Goal: Task Accomplishment & Management: Complete application form

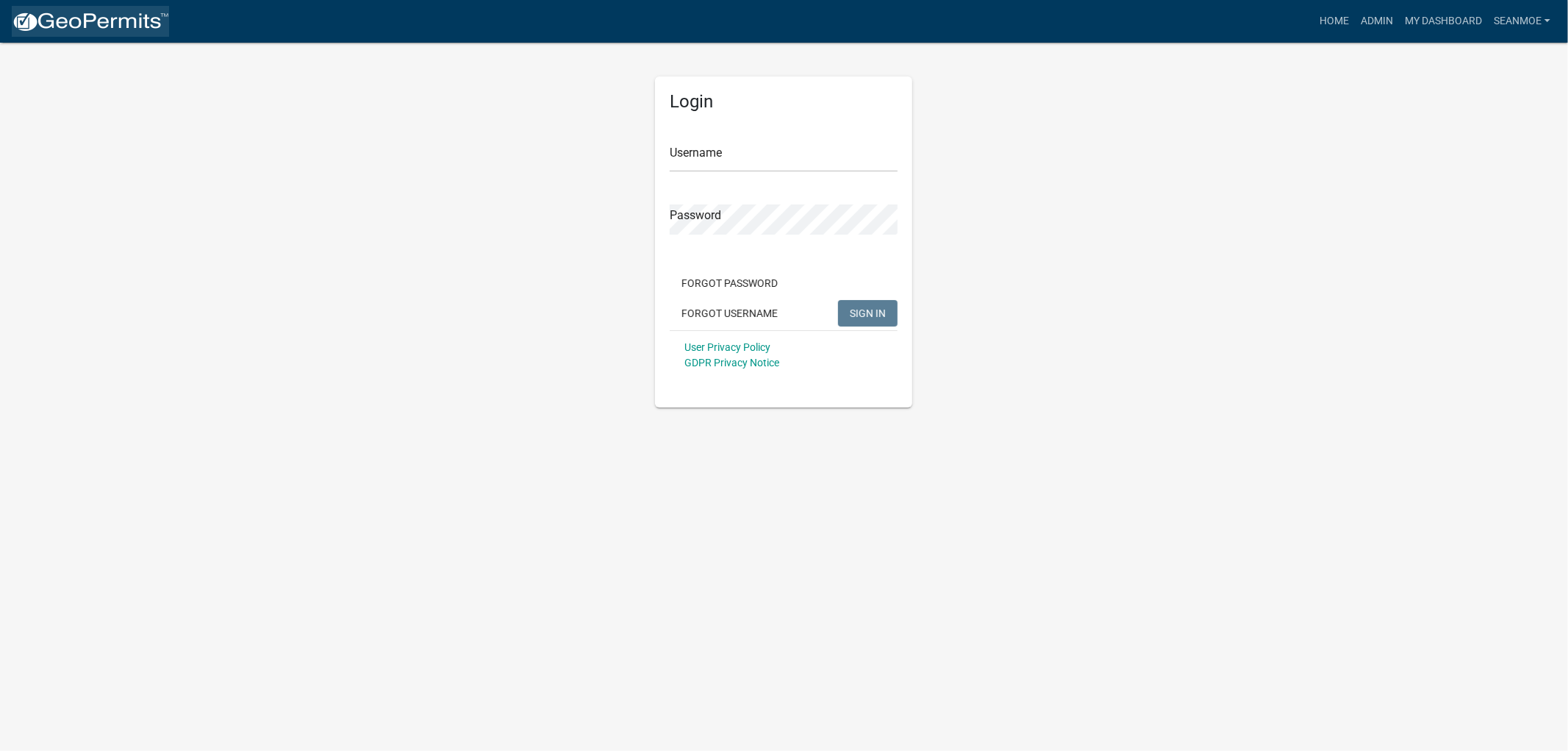
click at [93, 16] on img at bounding box center [89, 22] width 157 height 22
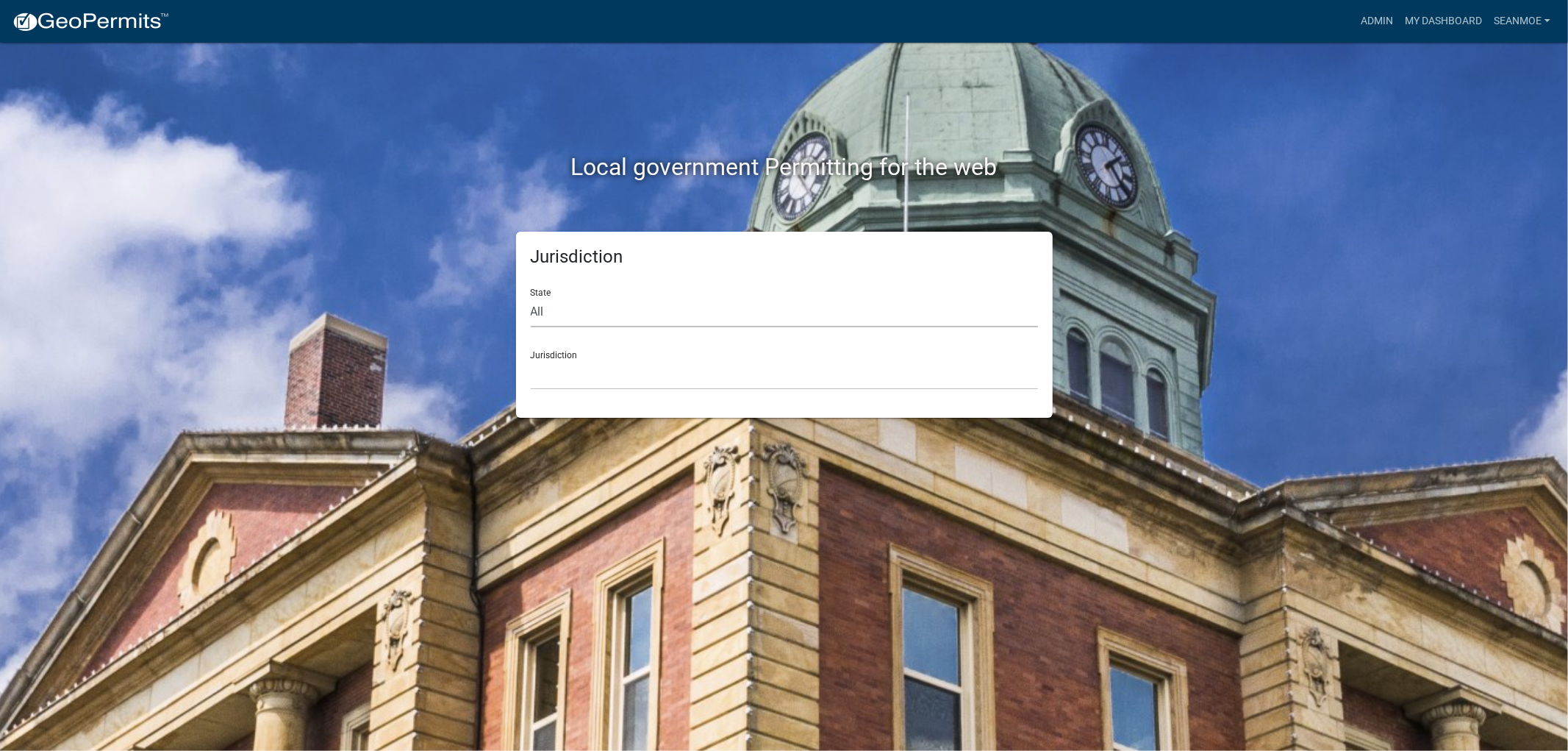
click at [577, 310] on select "All [US_STATE] [US_STATE] [US_STATE] [US_STATE] [US_STATE] [US_STATE] [US_STATE…" at bounding box center [785, 312] width 507 height 30
select select "[US_STATE]"
click at [531, 297] on select "All [US_STATE] [US_STATE] [US_STATE] [US_STATE] [US_STATE] [US_STATE] [US_STATE…" at bounding box center [785, 312] width 507 height 30
click at [577, 373] on select "[GEOGRAPHIC_DATA], [US_STATE] [GEOGRAPHIC_DATA], [US_STATE] [GEOGRAPHIC_DATA], …" at bounding box center [785, 374] width 507 height 30
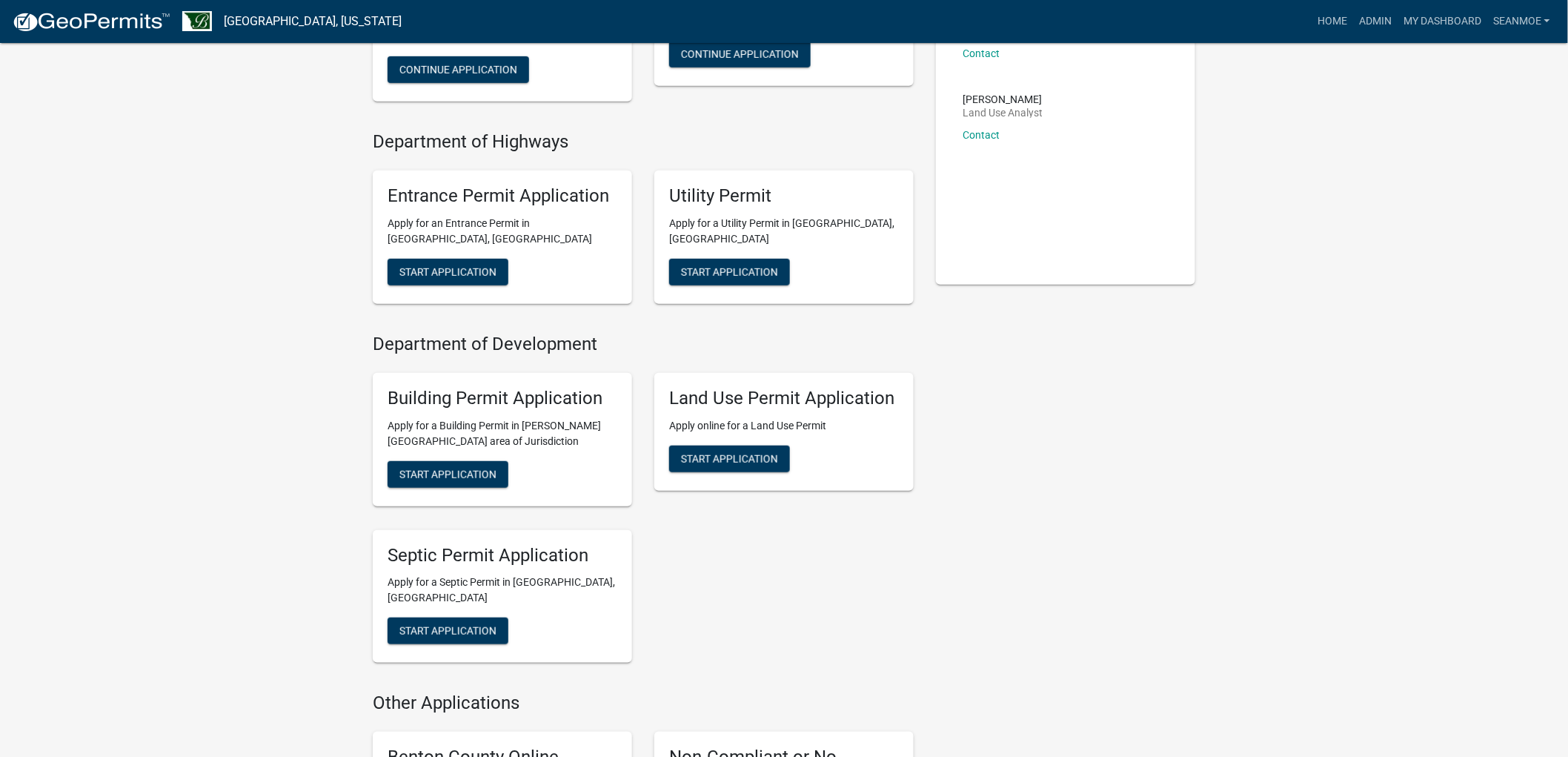
scroll to position [247, 0]
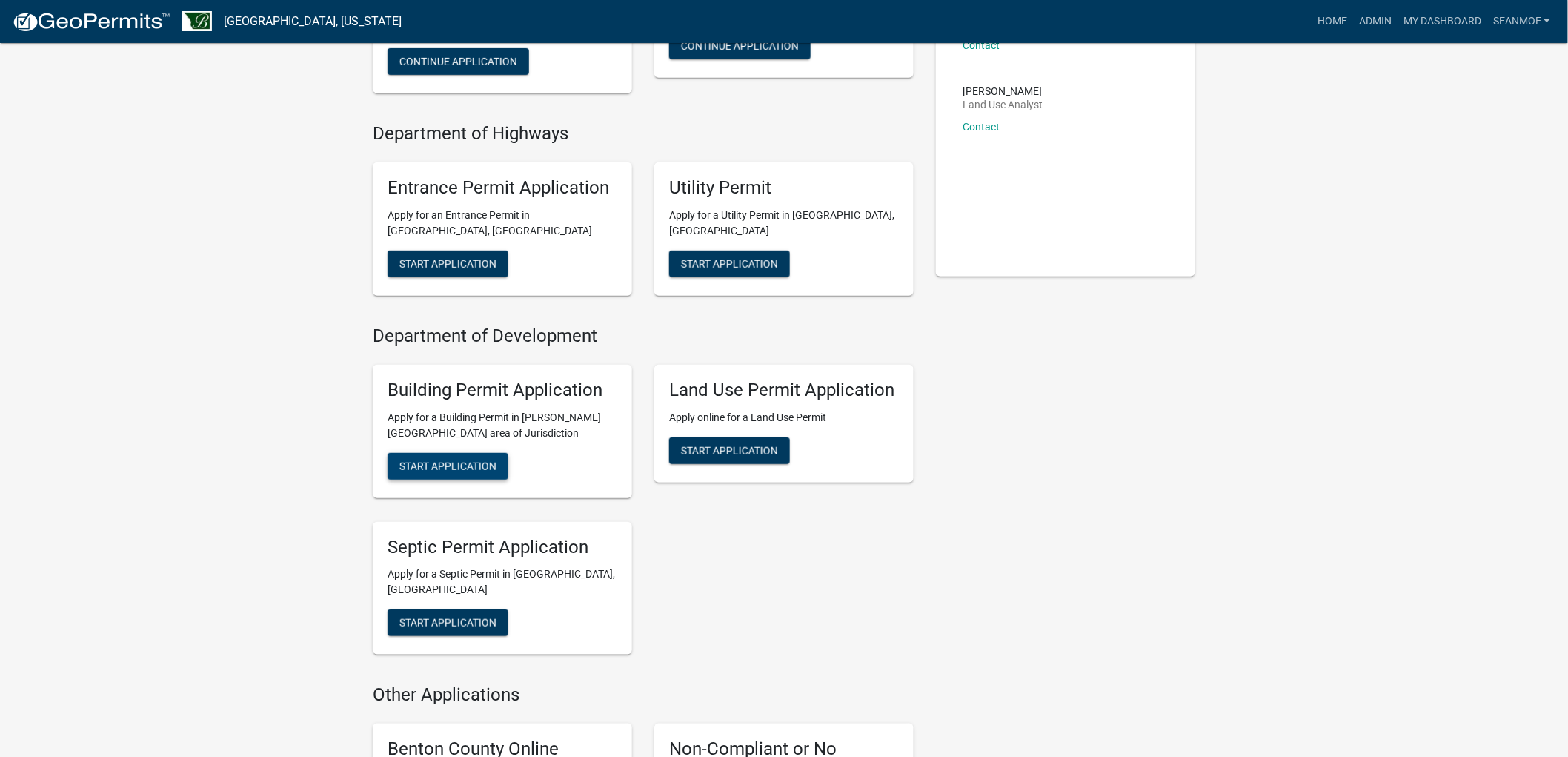
click at [445, 459] on span "Start Application" at bounding box center [448, 465] width 97 height 11
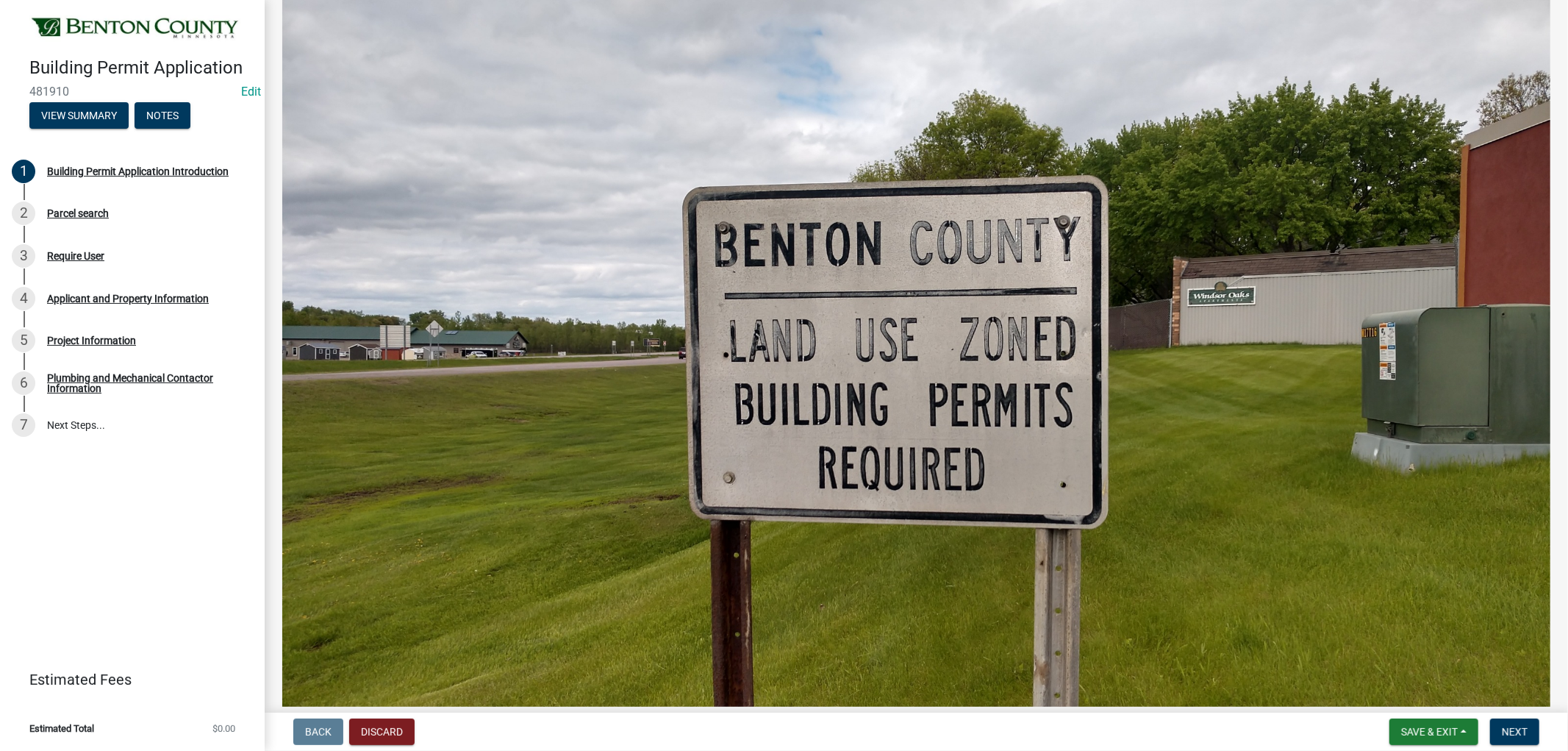
scroll to position [490, 0]
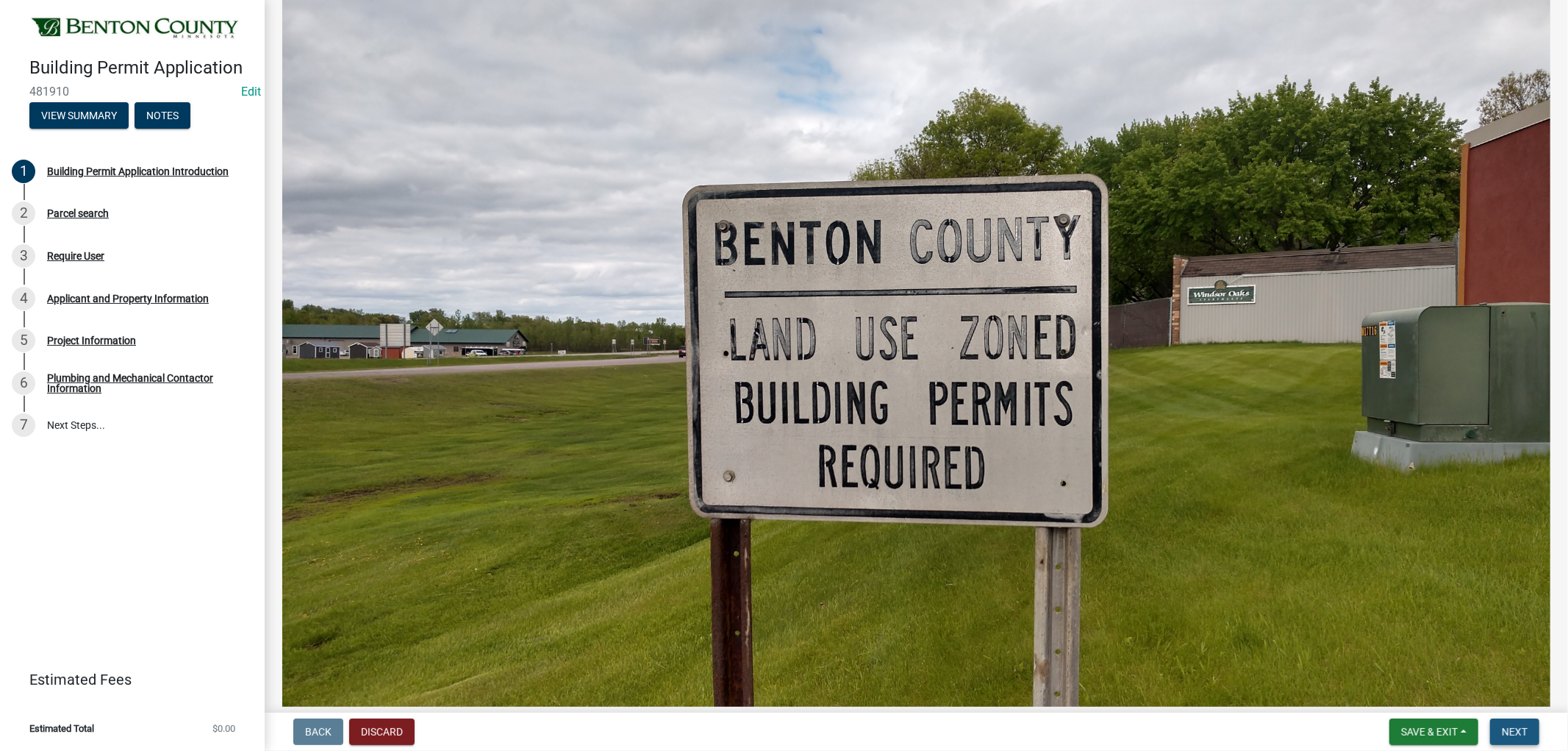
click at [1530, 729] on button "Next" at bounding box center [1514, 731] width 50 height 27
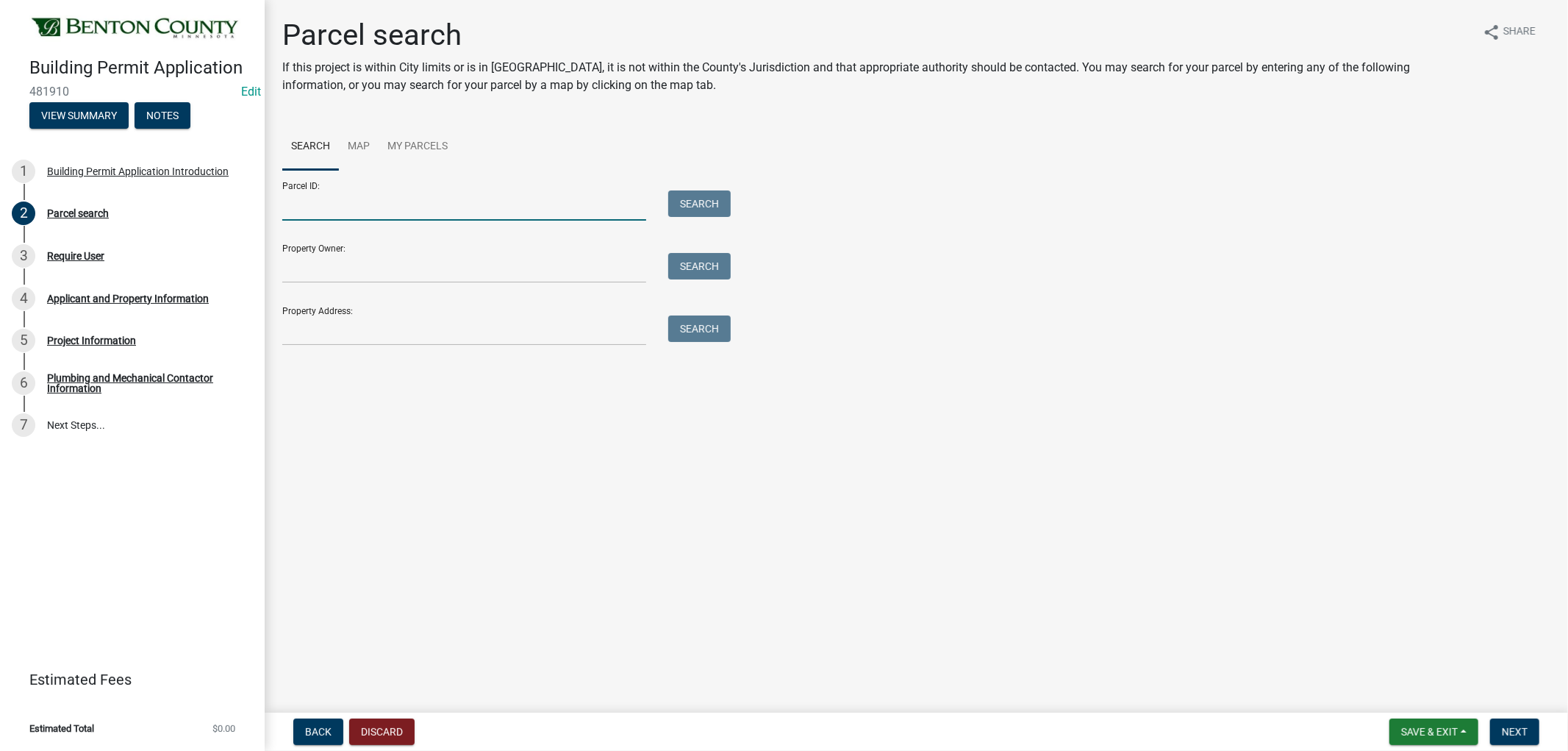
click at [386, 215] on input "Parcel ID:" at bounding box center [464, 205] width 364 height 30
type input "050031202"
click at [685, 200] on button "Search" at bounding box center [699, 203] width 63 height 27
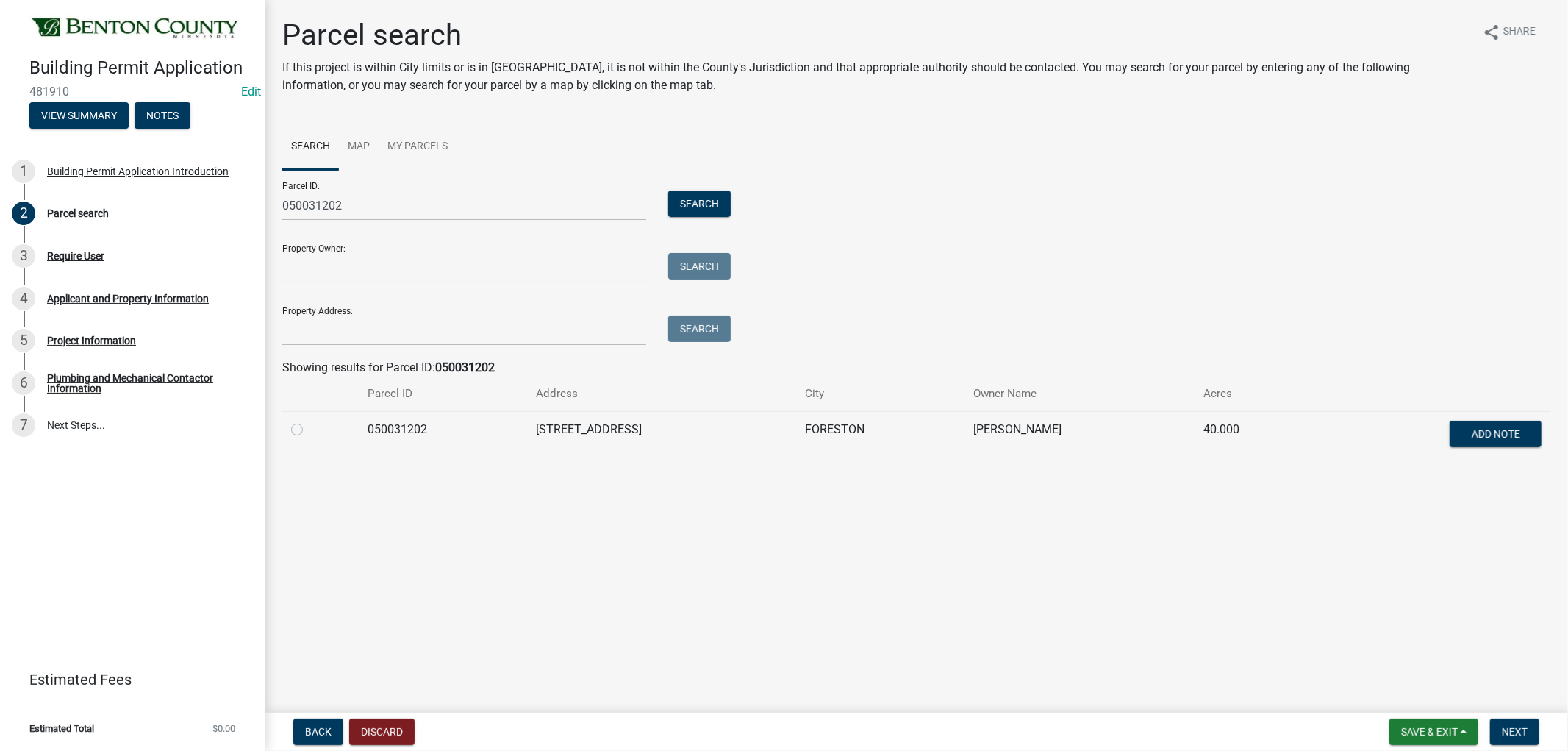
click at [309, 421] on label at bounding box center [309, 421] width 0 height 0
click at [309, 430] on input "radio" at bounding box center [314, 426] width 10 height 10
radio input "true"
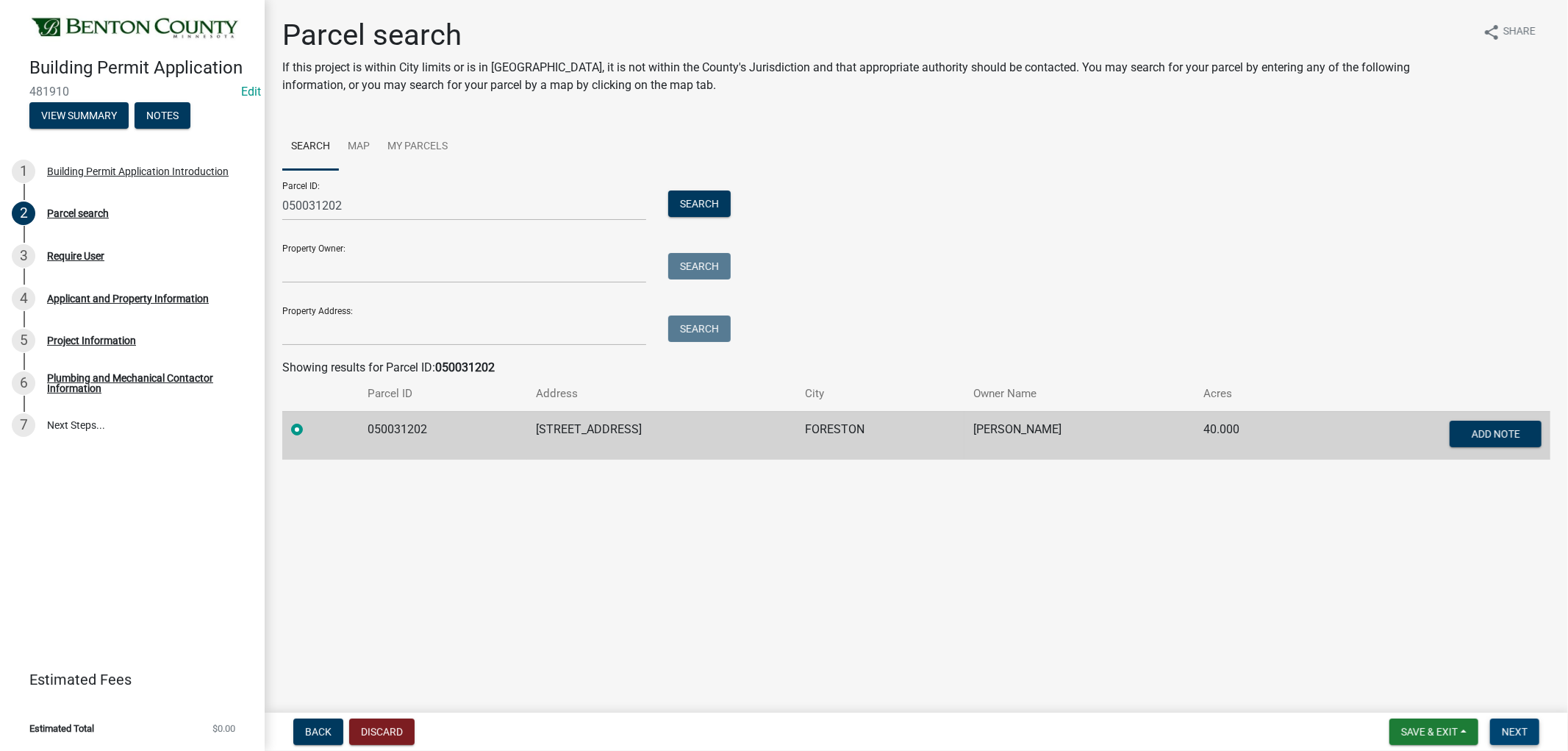
click at [1516, 732] on span "Next" at bounding box center [1515, 731] width 26 height 11
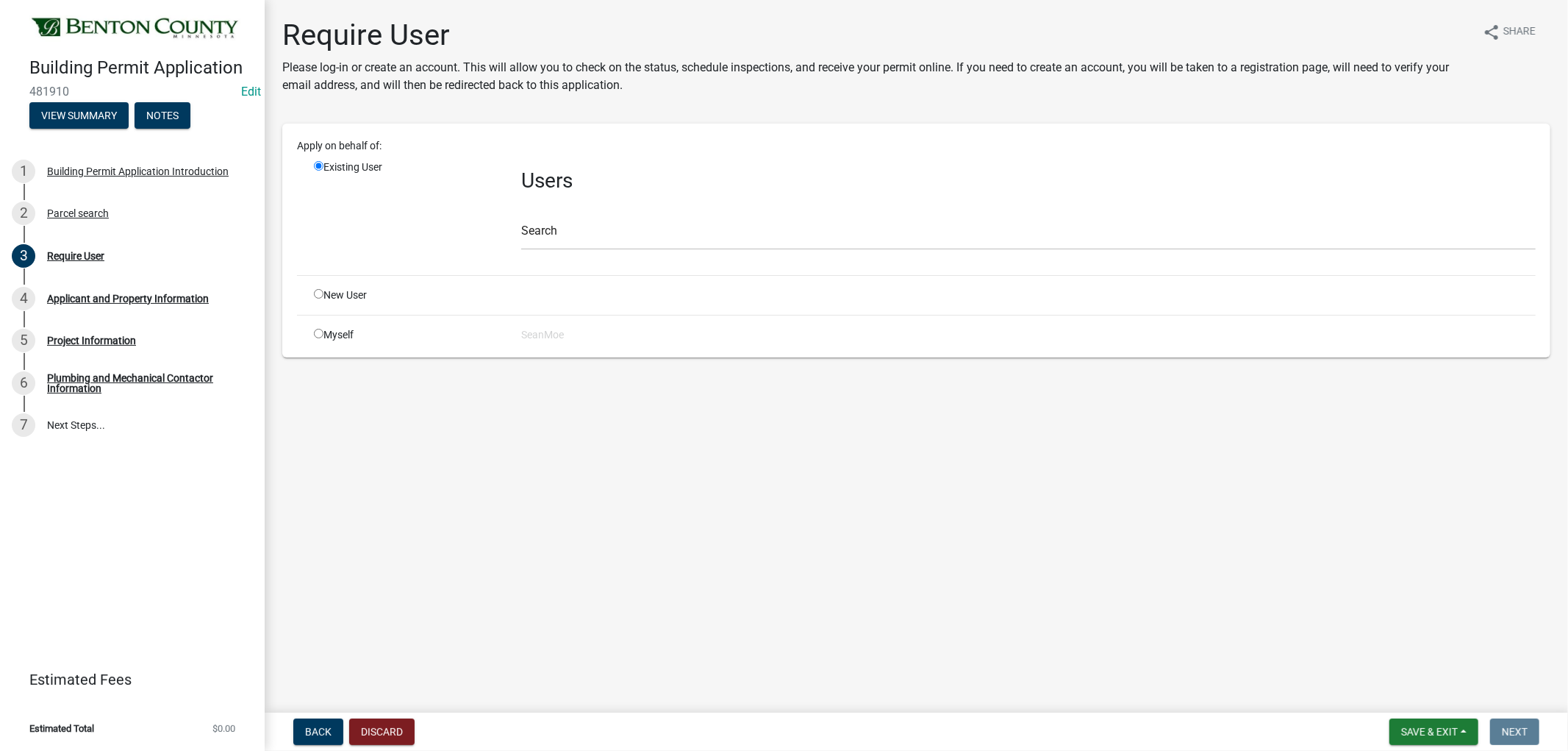
click at [315, 291] on input "radio" at bounding box center [319, 294] width 10 height 10
radio input "true"
radio input "false"
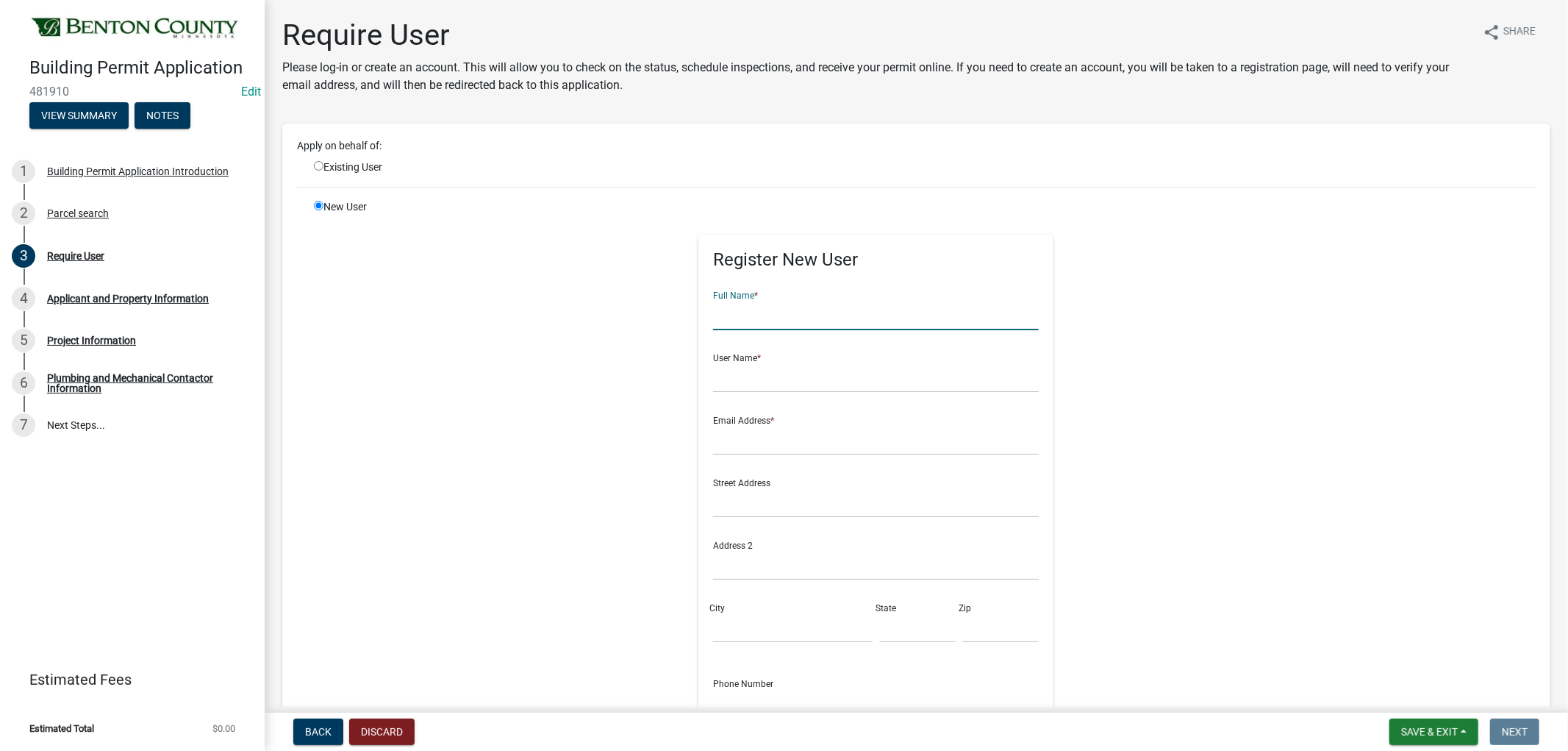
click at [797, 321] on input "text" at bounding box center [876, 315] width 325 height 30
type input "[PERSON_NAME]"
click at [747, 386] on input "text" at bounding box center [876, 378] width 325 height 30
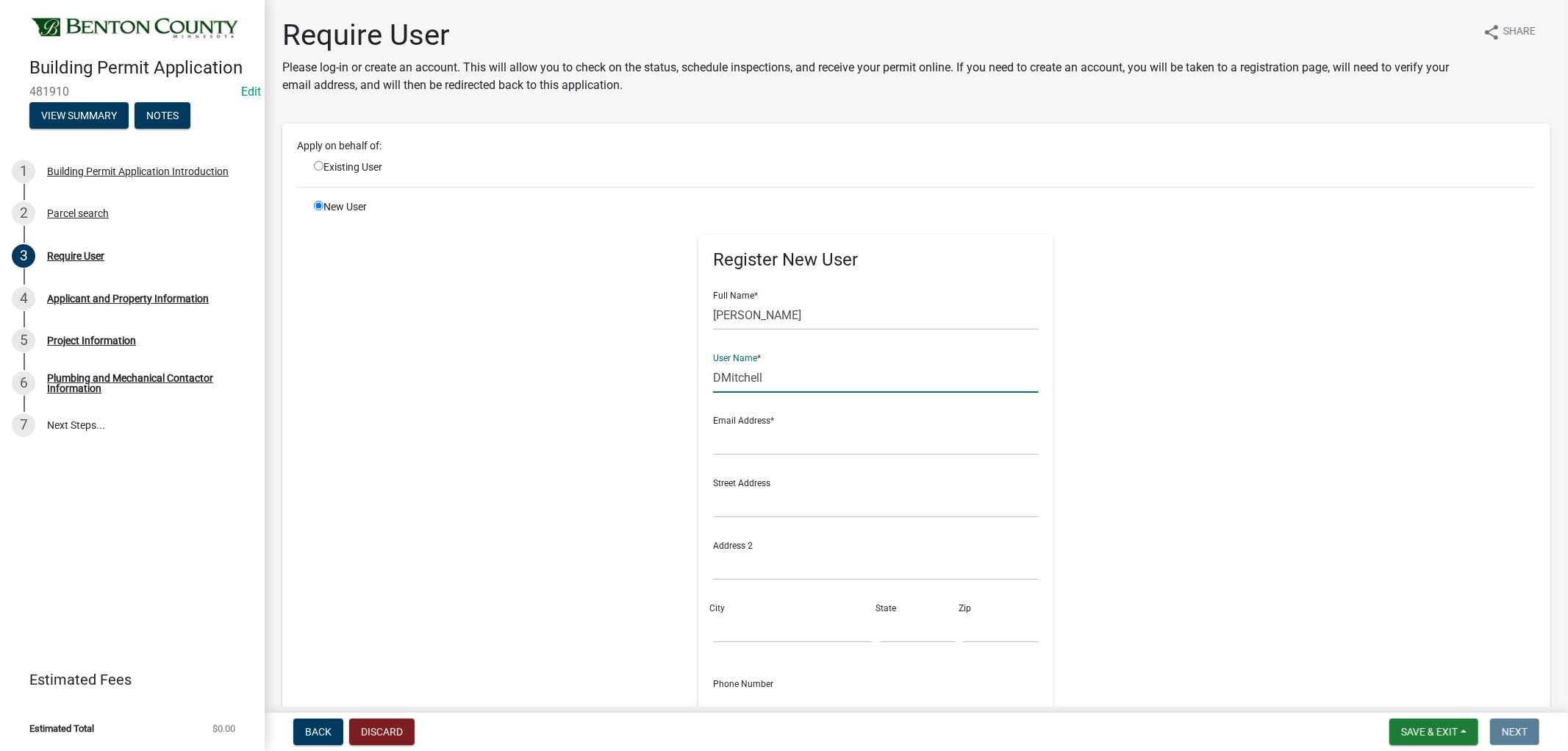
type input "DMitchell"
click at [754, 447] on input "text" at bounding box center [876, 439] width 325 height 30
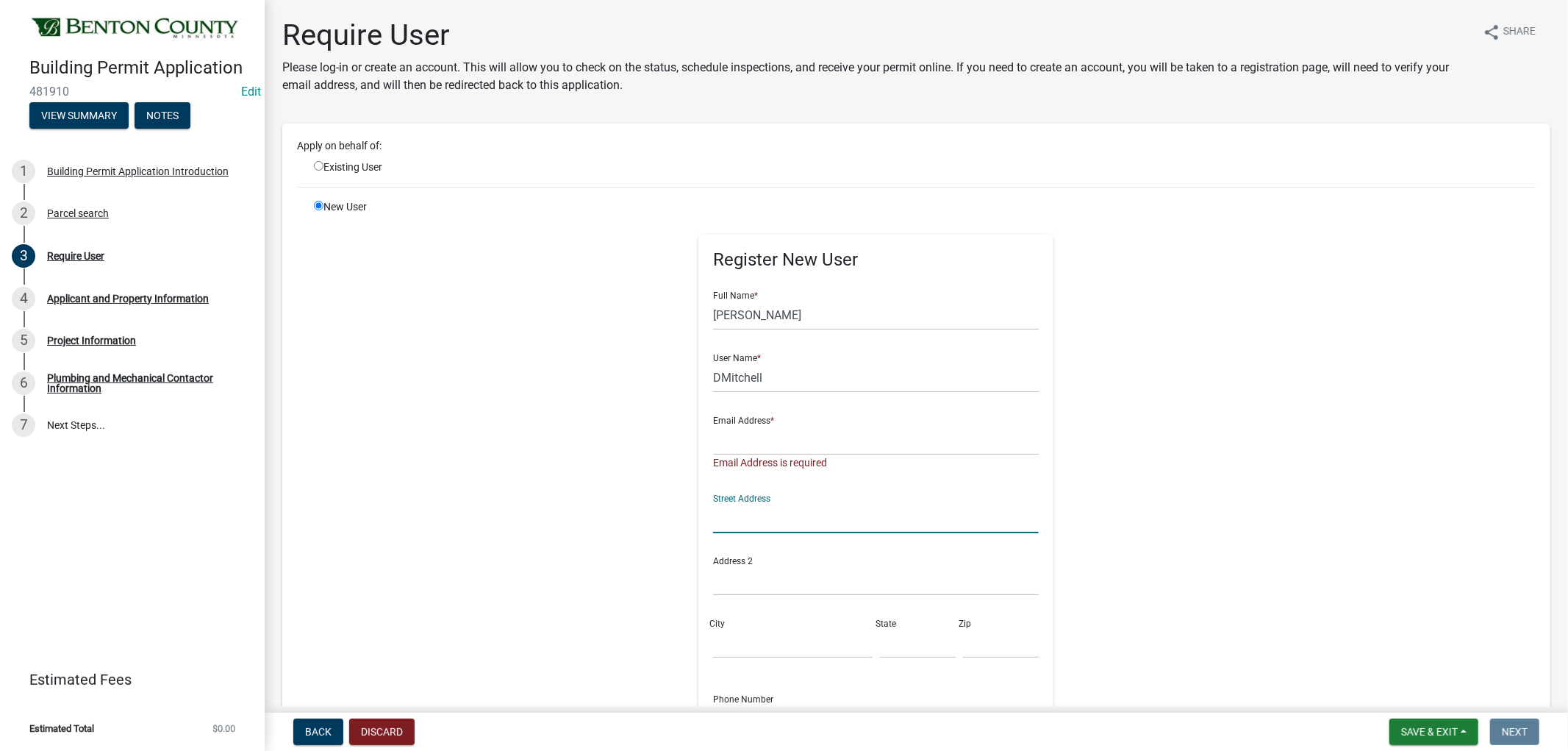
click at [714, 504] on input "text" at bounding box center [876, 517] width 325 height 30
paste input "[STREET_ADDRESS]"
type input "[STREET_ADDRESS]"
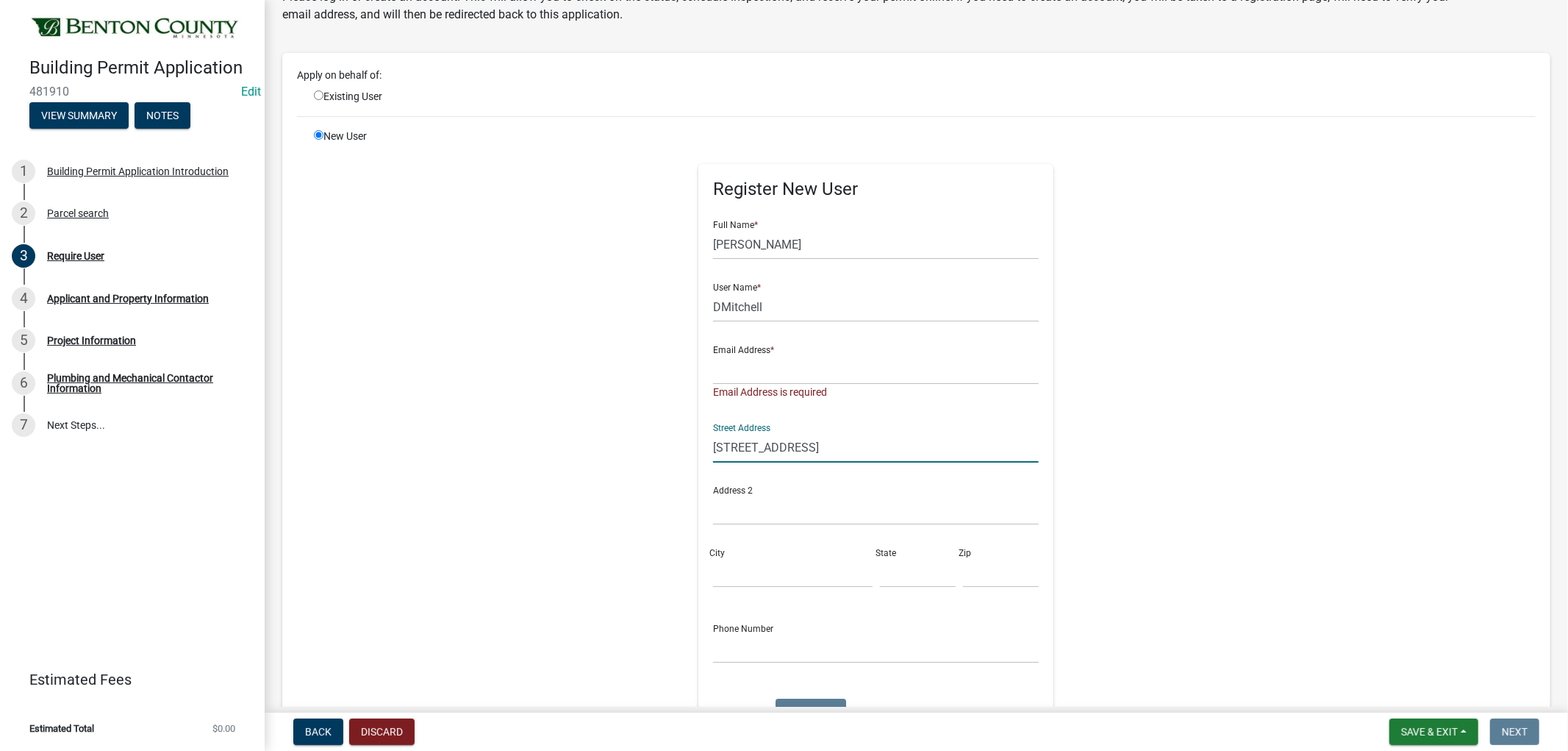
scroll to position [164, 0]
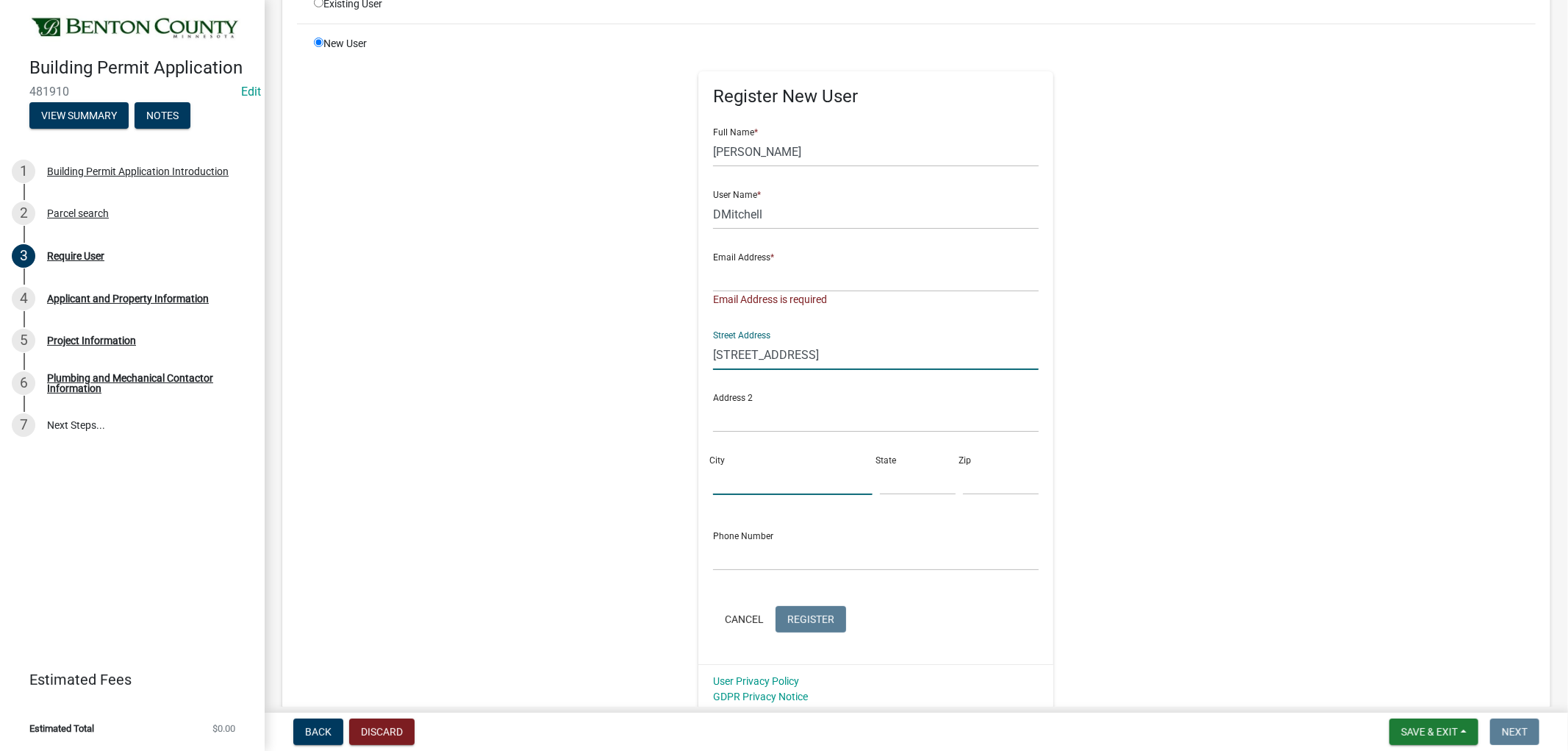
click at [723, 482] on input "City" at bounding box center [792, 479] width 159 height 30
paste input "FORESTON"
type input "FORESTON"
click at [880, 467] on input "text" at bounding box center [917, 479] width 76 height 30
click at [884, 474] on input "text" at bounding box center [917, 479] width 76 height 30
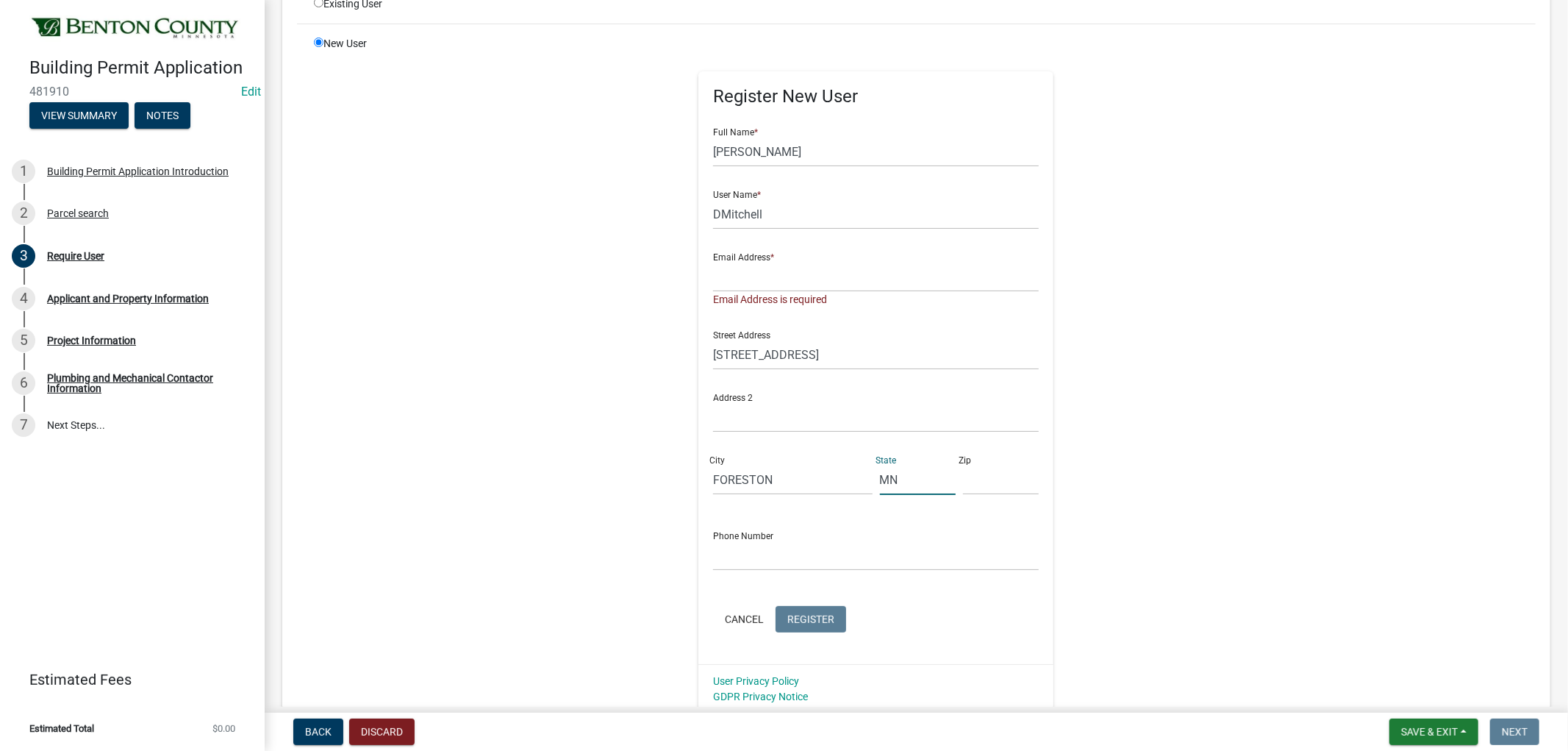
type input "MN"
click at [1004, 482] on input "text" at bounding box center [1000, 479] width 76 height 30
type input "56330"
click at [792, 549] on input "text" at bounding box center [876, 555] width 325 height 30
click at [760, 286] on input "text" at bounding box center [876, 277] width 325 height 30
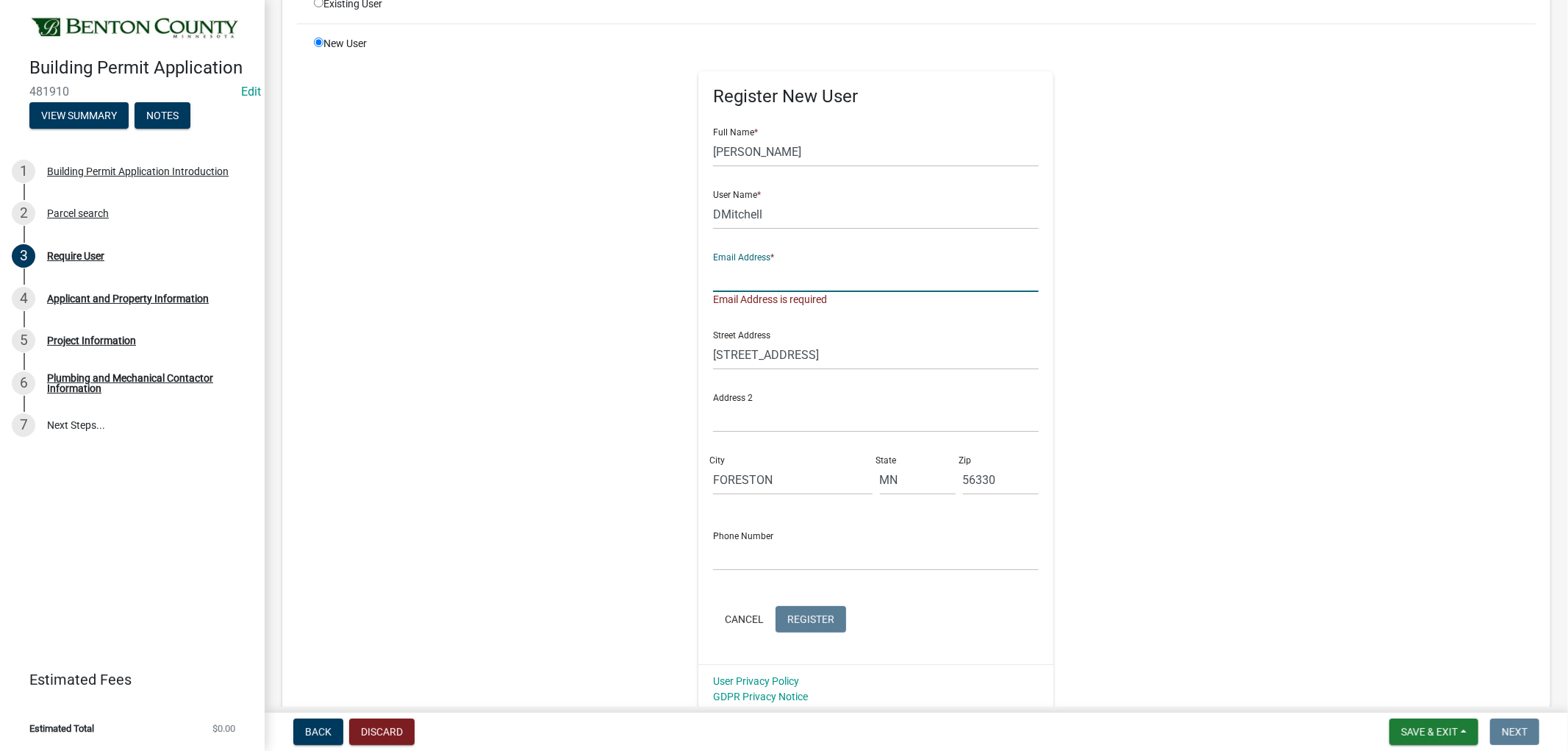
click at [747, 270] on input "text" at bounding box center [876, 277] width 325 height 30
click at [741, 278] on input "text" at bounding box center [876, 277] width 325 height 30
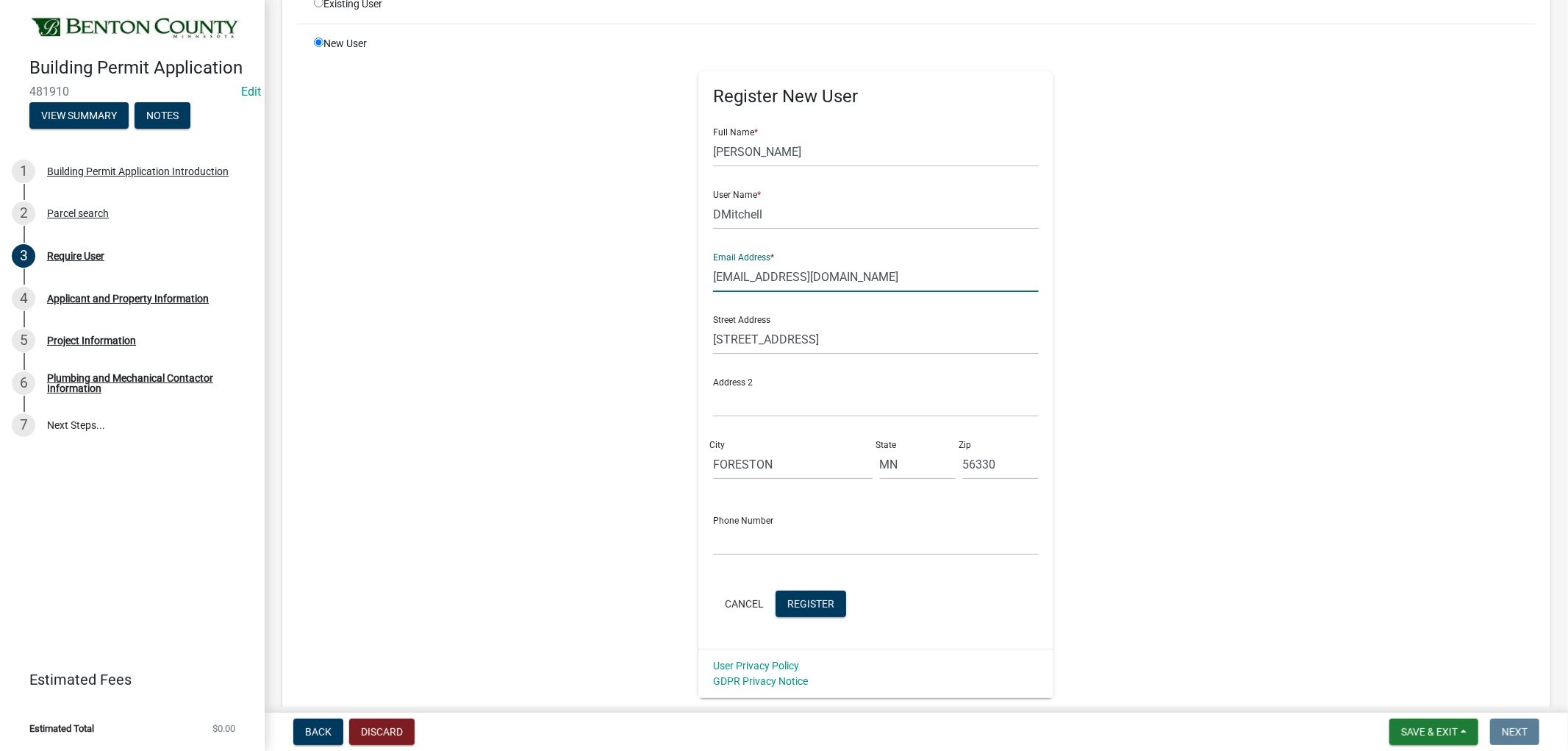
type input "[EMAIL_ADDRESS][DOMAIN_NAME]"
click at [745, 533] on input "text" at bounding box center [876, 539] width 325 height 30
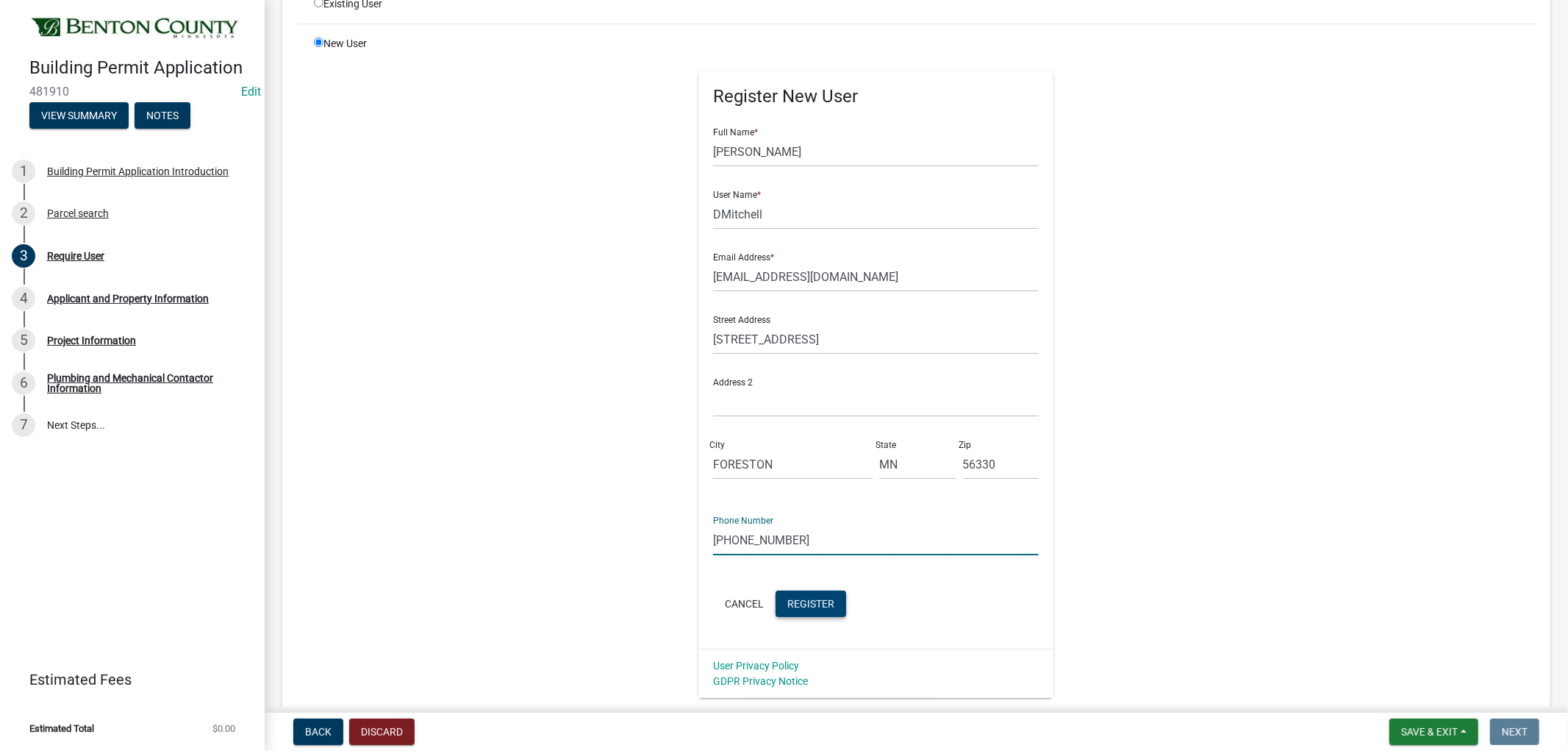
type input "[PHONE_NUMBER]"
click at [814, 605] on span "Register" at bounding box center [811, 603] width 47 height 11
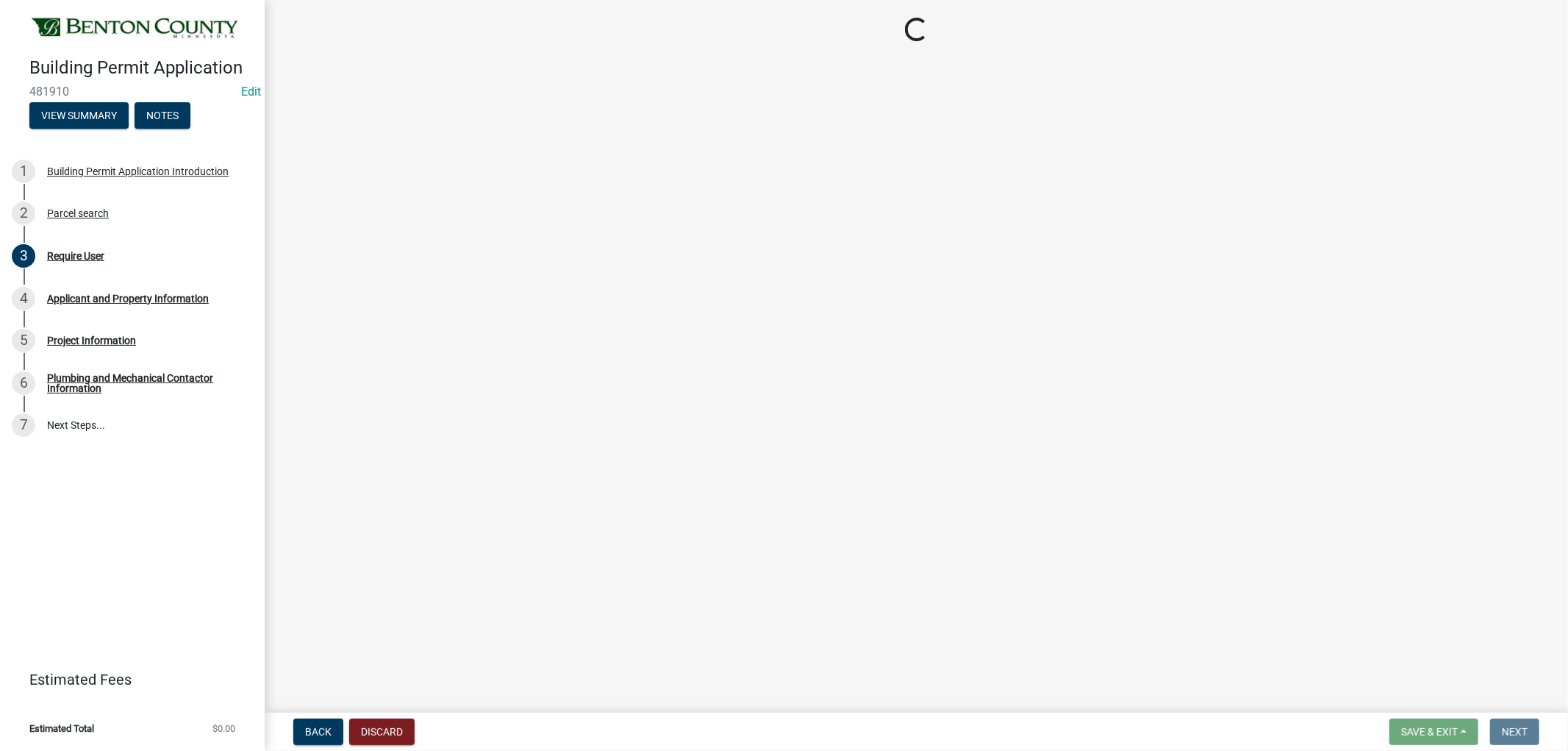
scroll to position [0, 0]
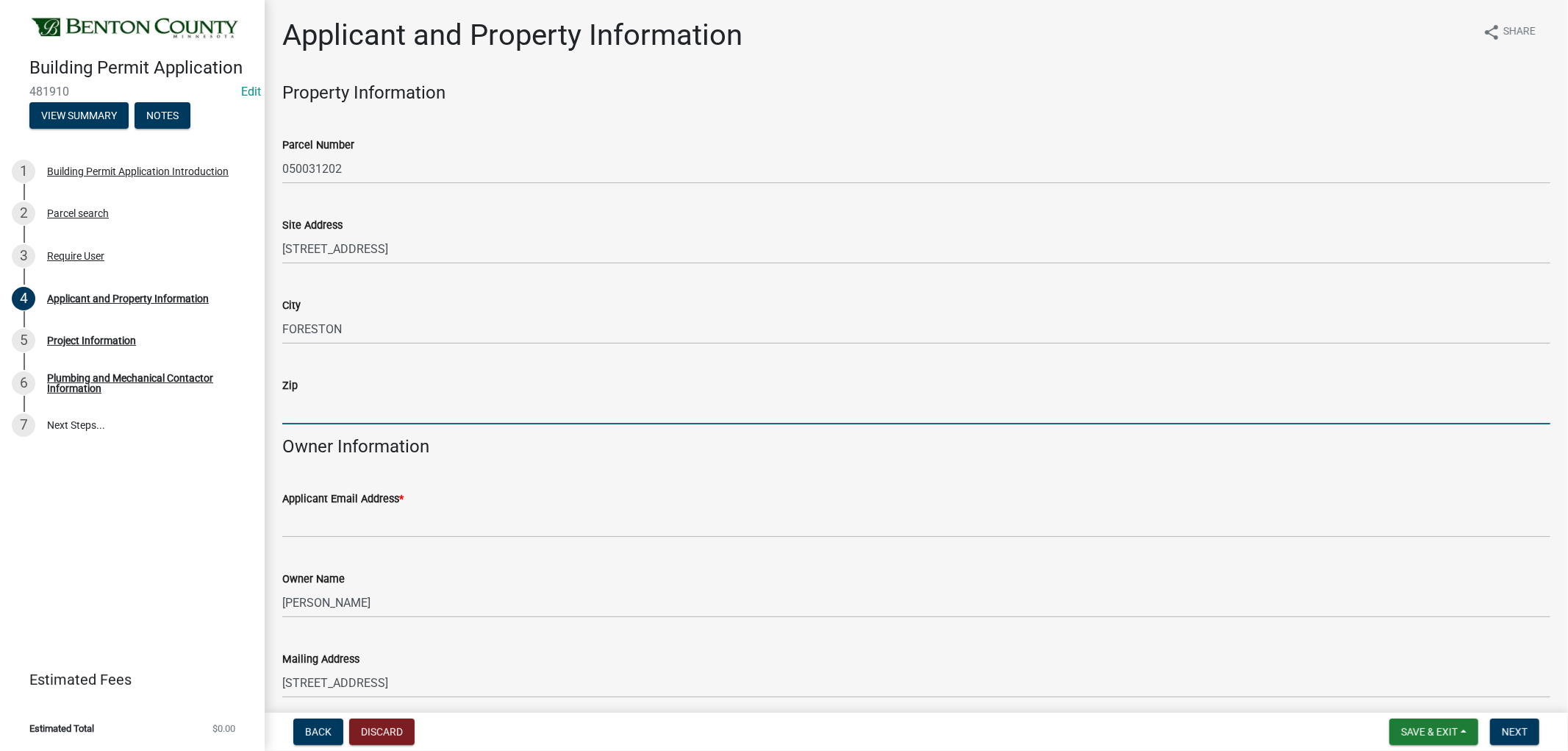
click at [316, 417] on input "Zip" at bounding box center [916, 408] width 1268 height 30
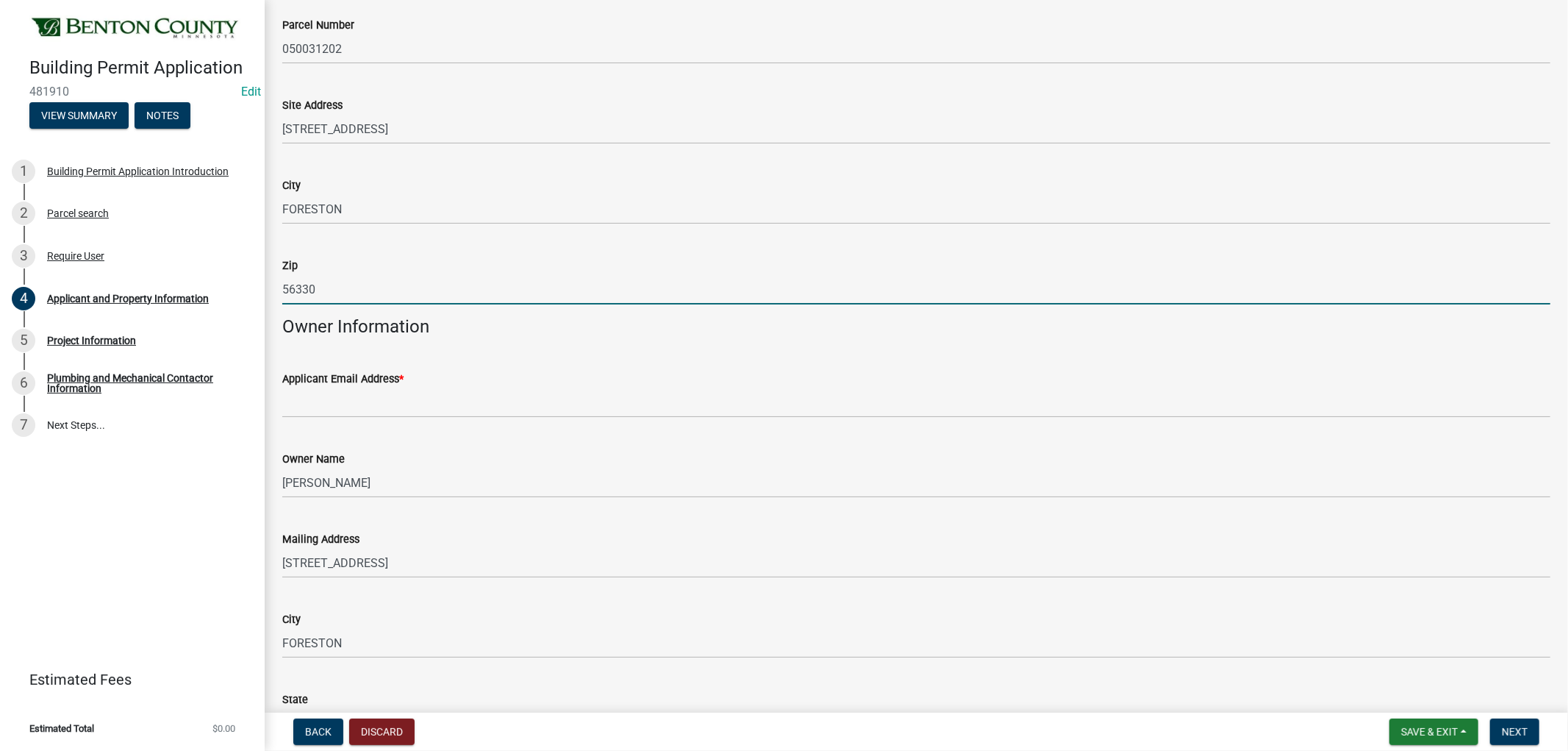
scroll to position [164, 0]
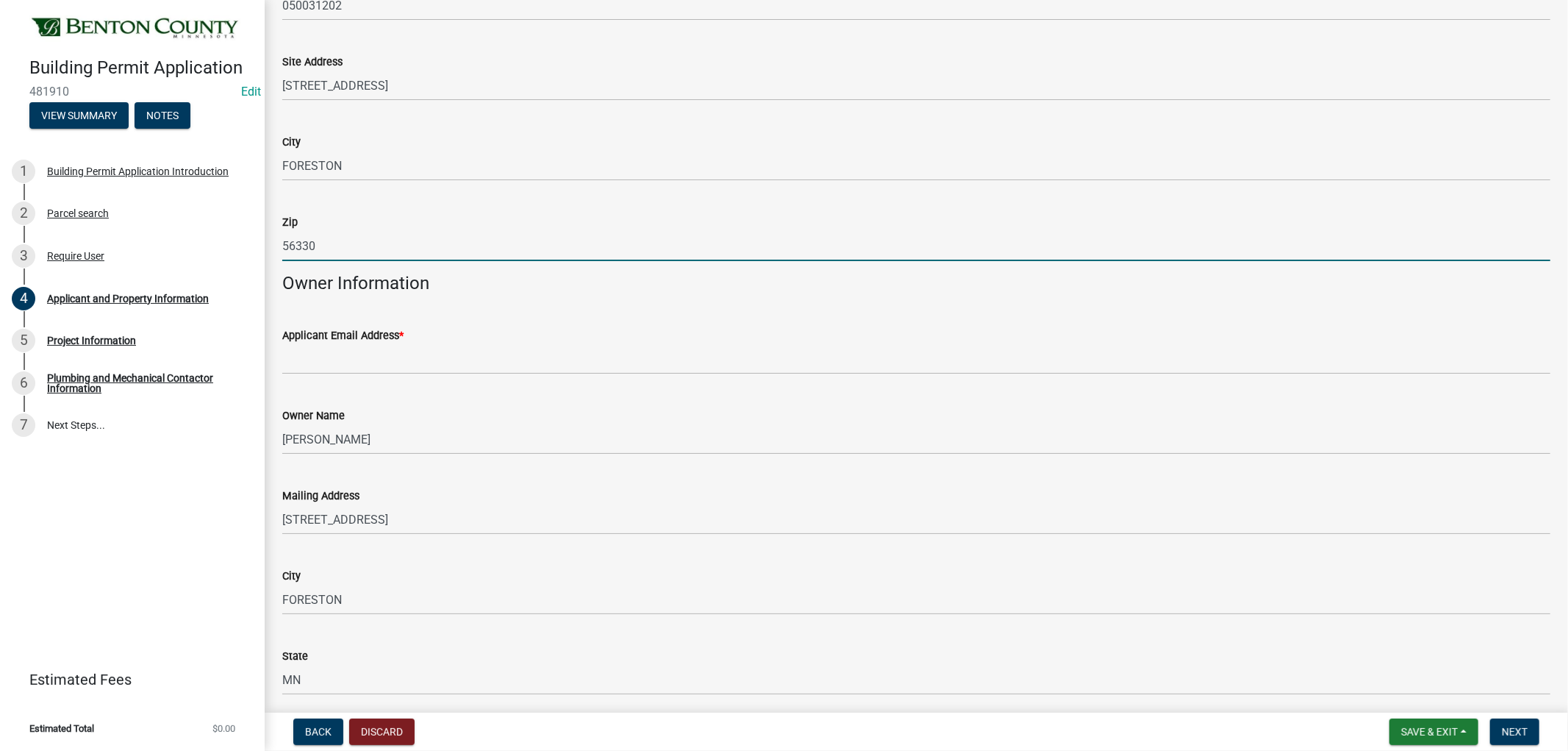
type input "56330"
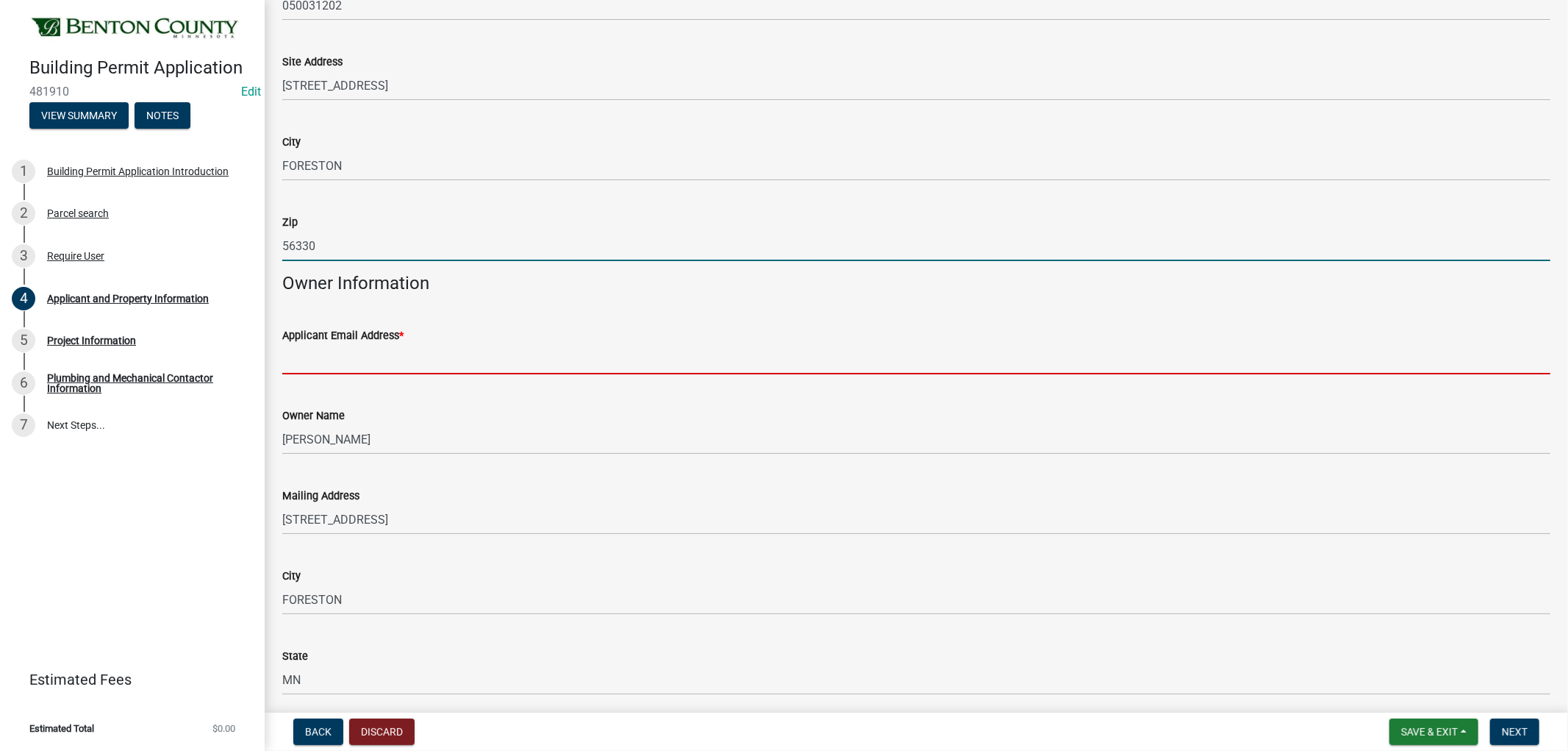
click at [328, 356] on input "Applicant Email Address *" at bounding box center [916, 359] width 1268 height 30
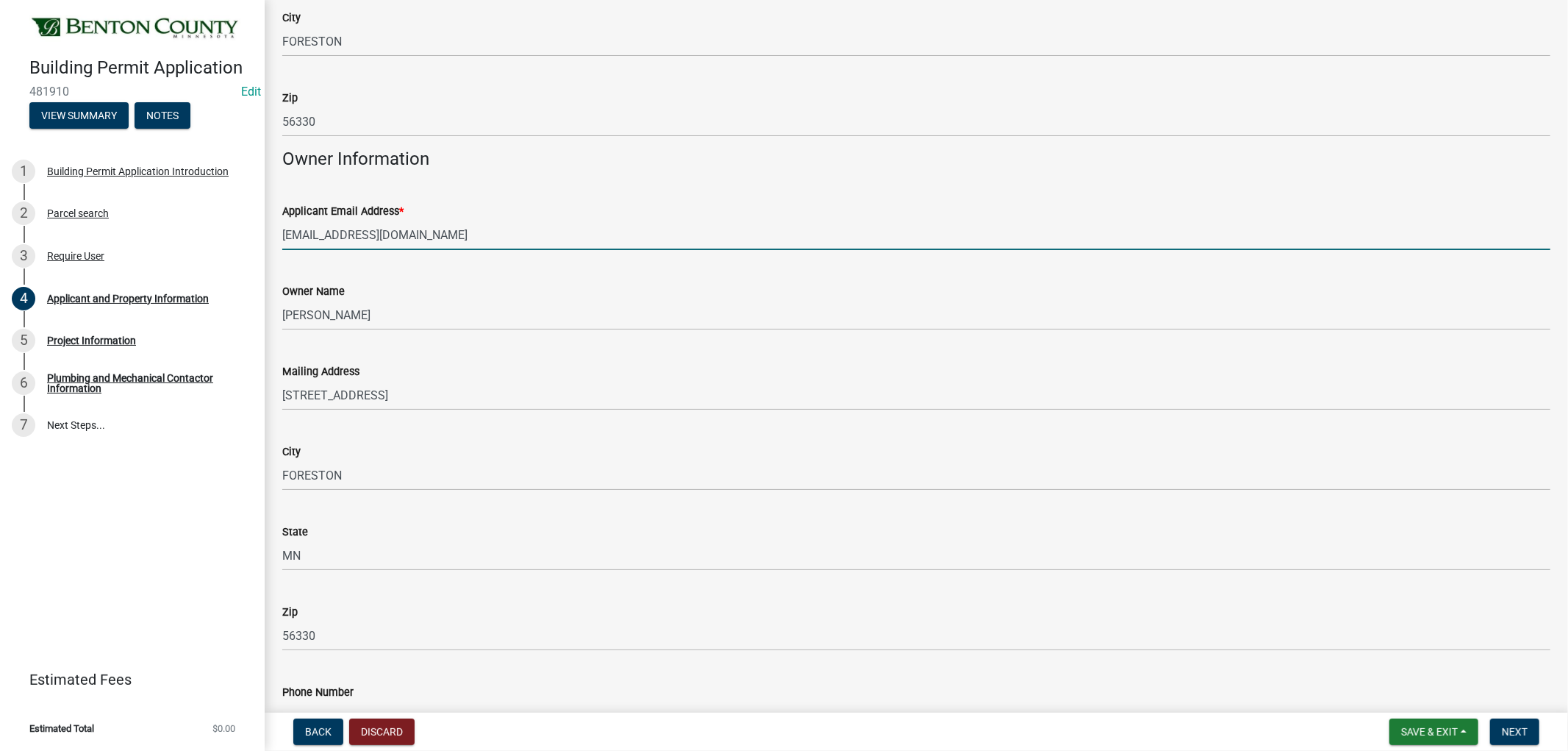
scroll to position [490, 0]
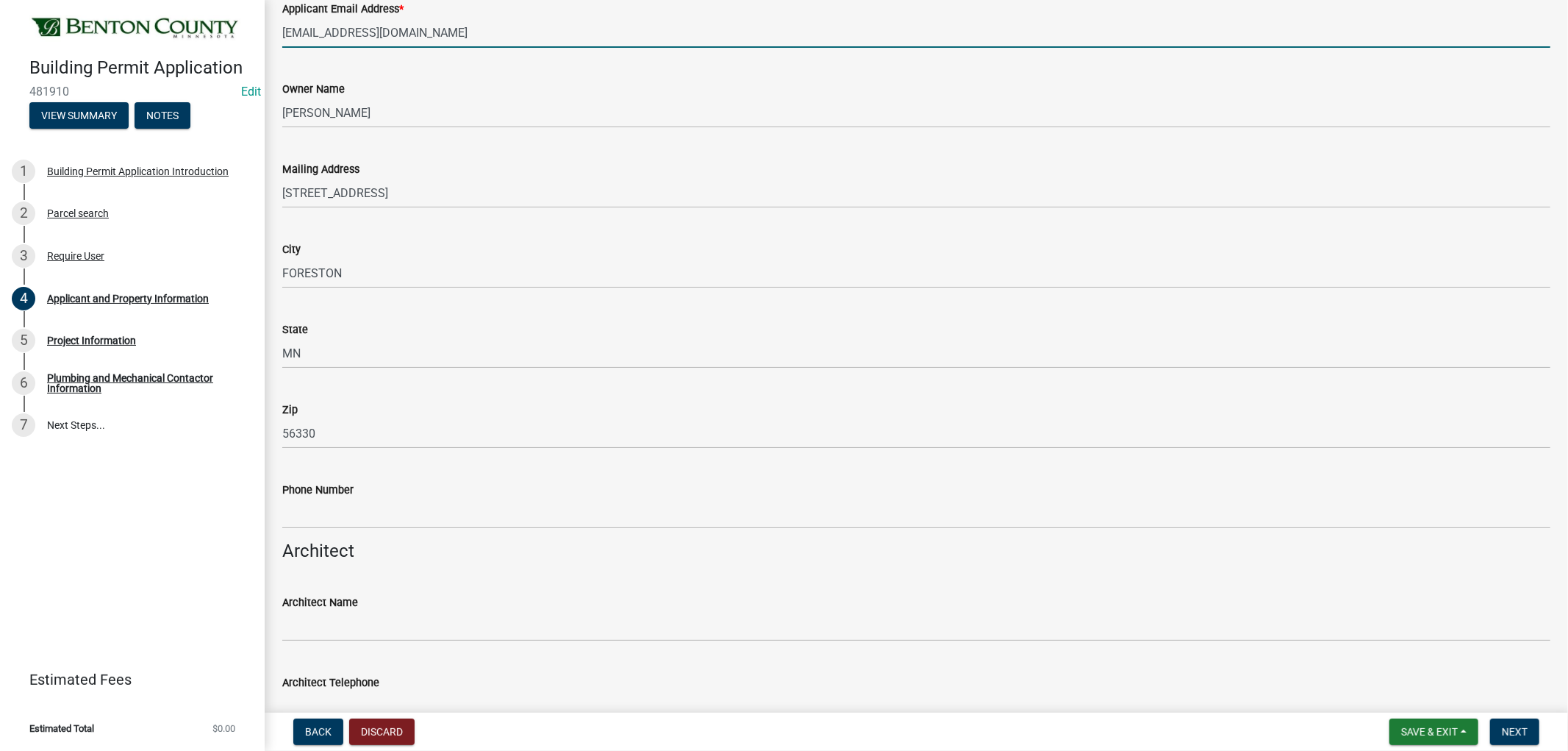
type input "[EMAIL_ADDRESS][DOMAIN_NAME]"
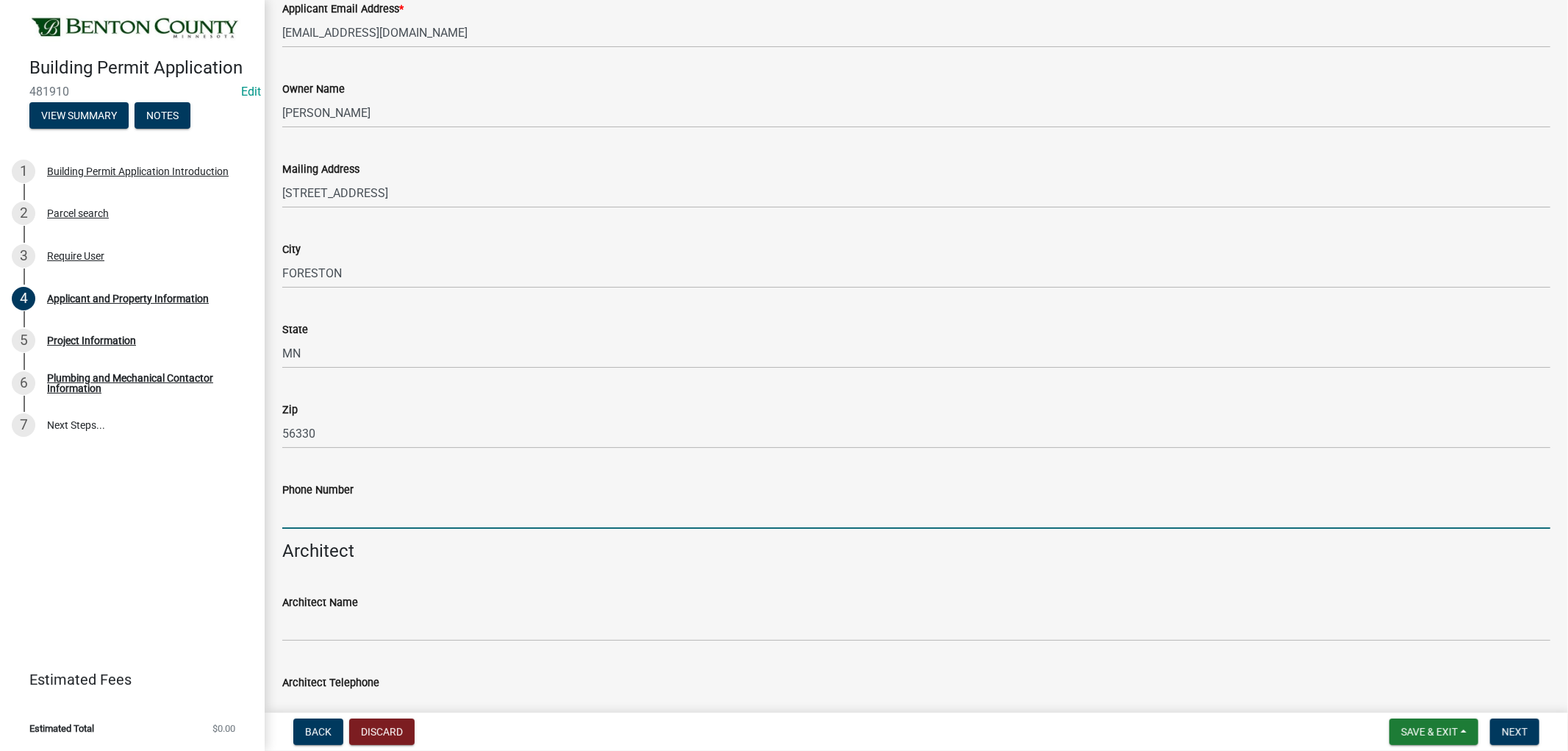
click at [326, 513] on input "Phone Number" at bounding box center [916, 513] width 1268 height 30
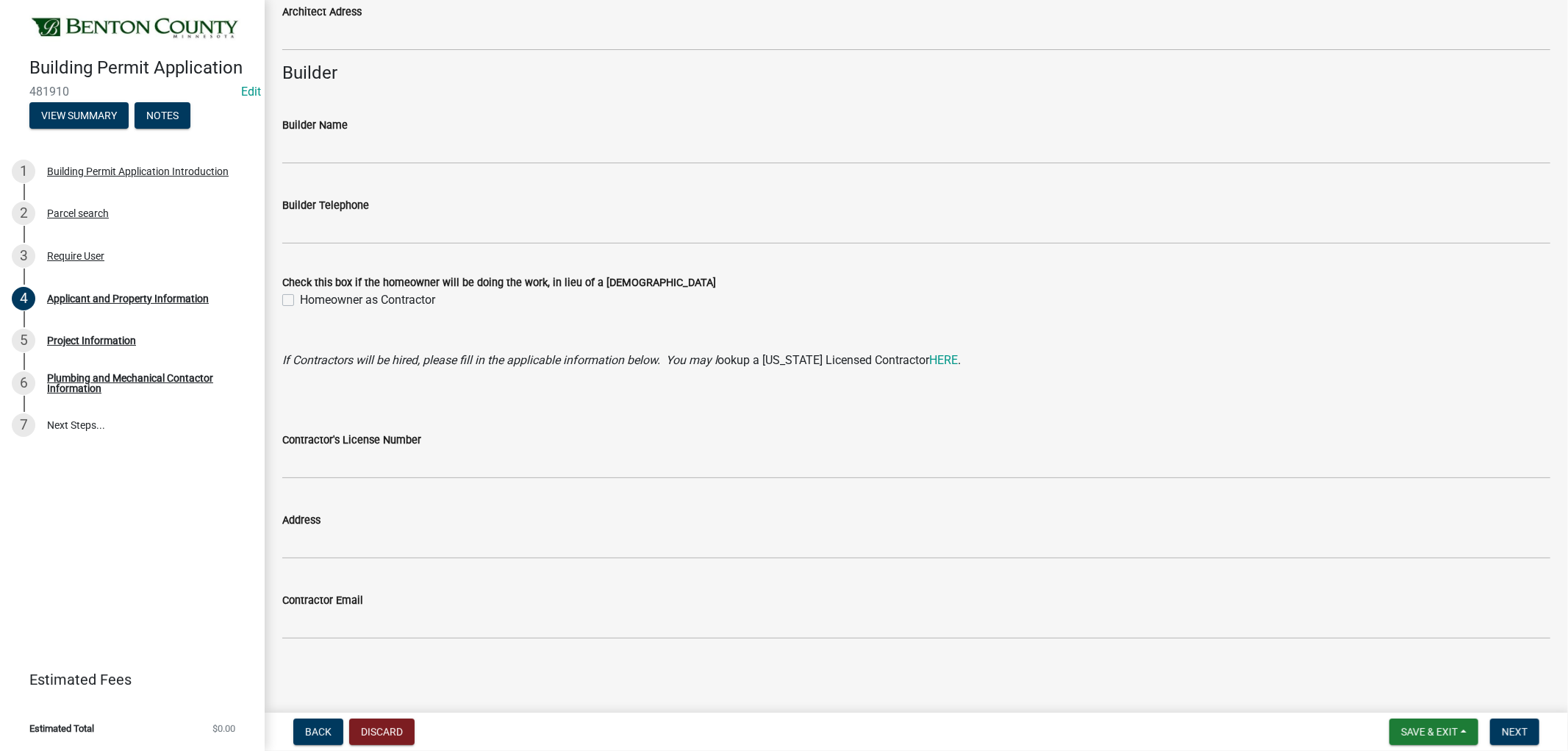
scroll to position [1242, 0]
type input "[PHONE_NUMBER]"
click at [300, 293] on label "Homeowner as Contractor" at bounding box center [368, 299] width 135 height 18
click at [300, 293] on input "Homeowner as Contractor" at bounding box center [305, 295] width 10 height 10
checkbox input "true"
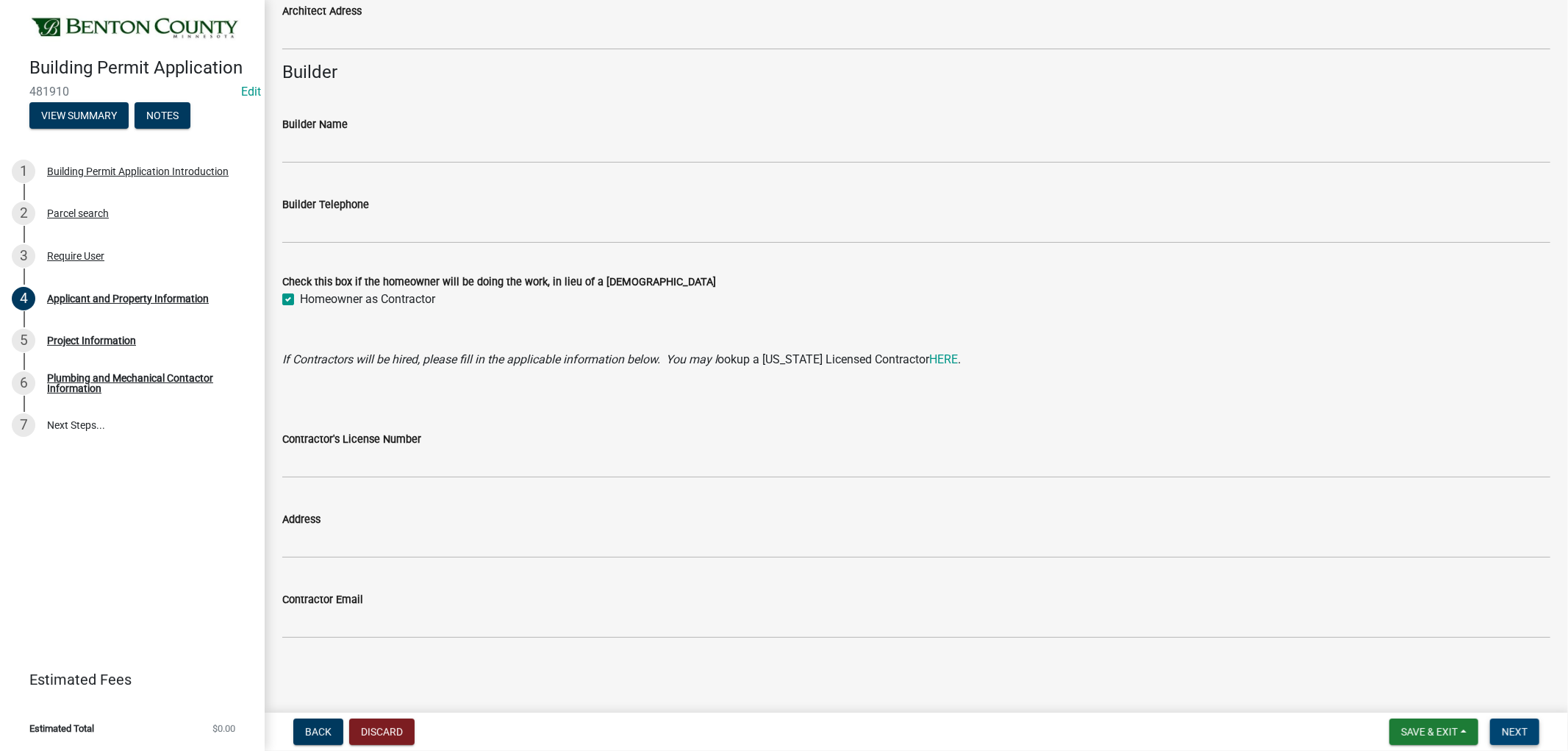
click at [1522, 728] on span "Next" at bounding box center [1515, 731] width 26 height 11
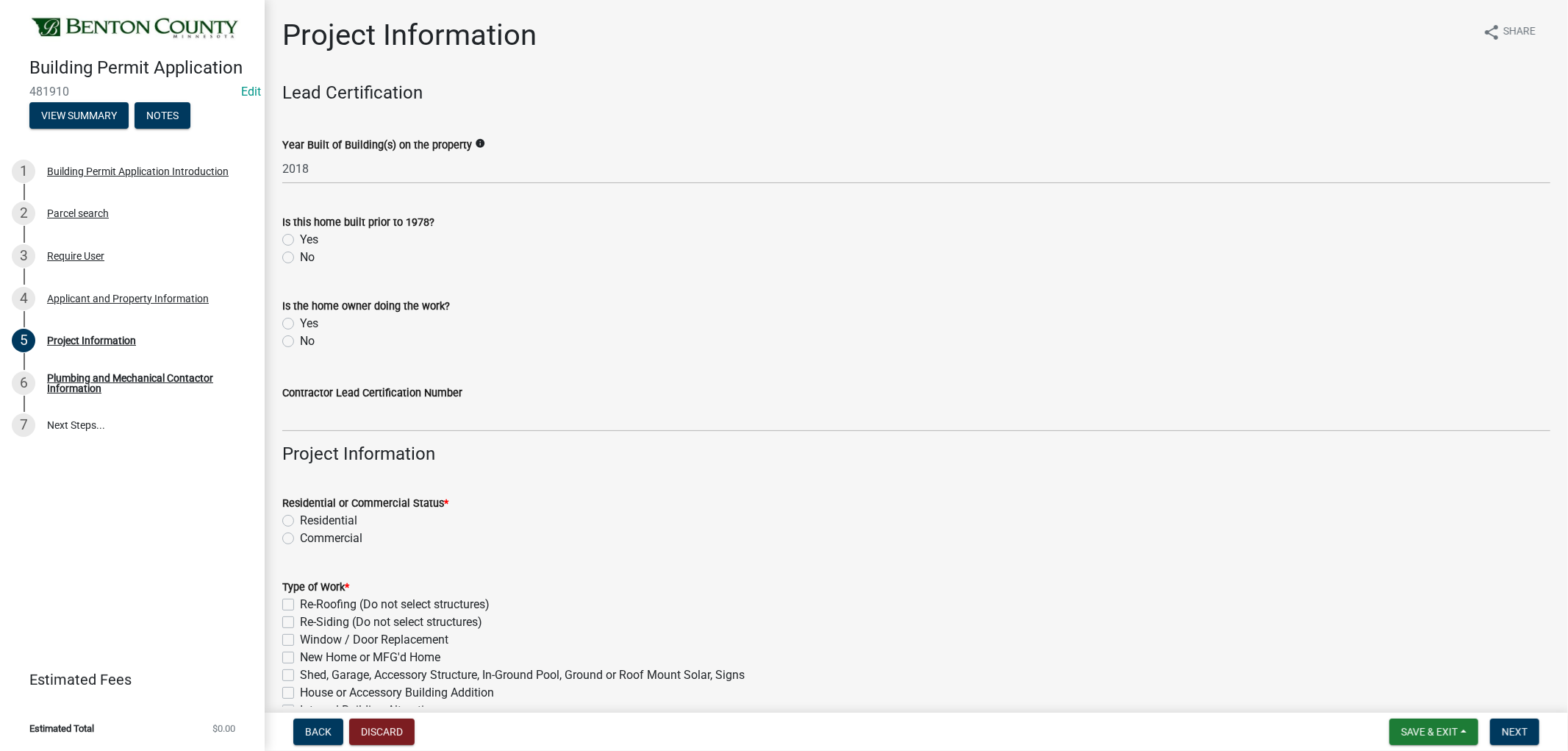
click at [300, 259] on label "No" at bounding box center [307, 258] width 15 height 18
click at [300, 258] on input "No" at bounding box center [305, 254] width 10 height 10
radio input "true"
click at [300, 320] on label "Yes" at bounding box center [309, 324] width 19 height 18
click at [300, 320] on input "Yes" at bounding box center [305, 320] width 10 height 10
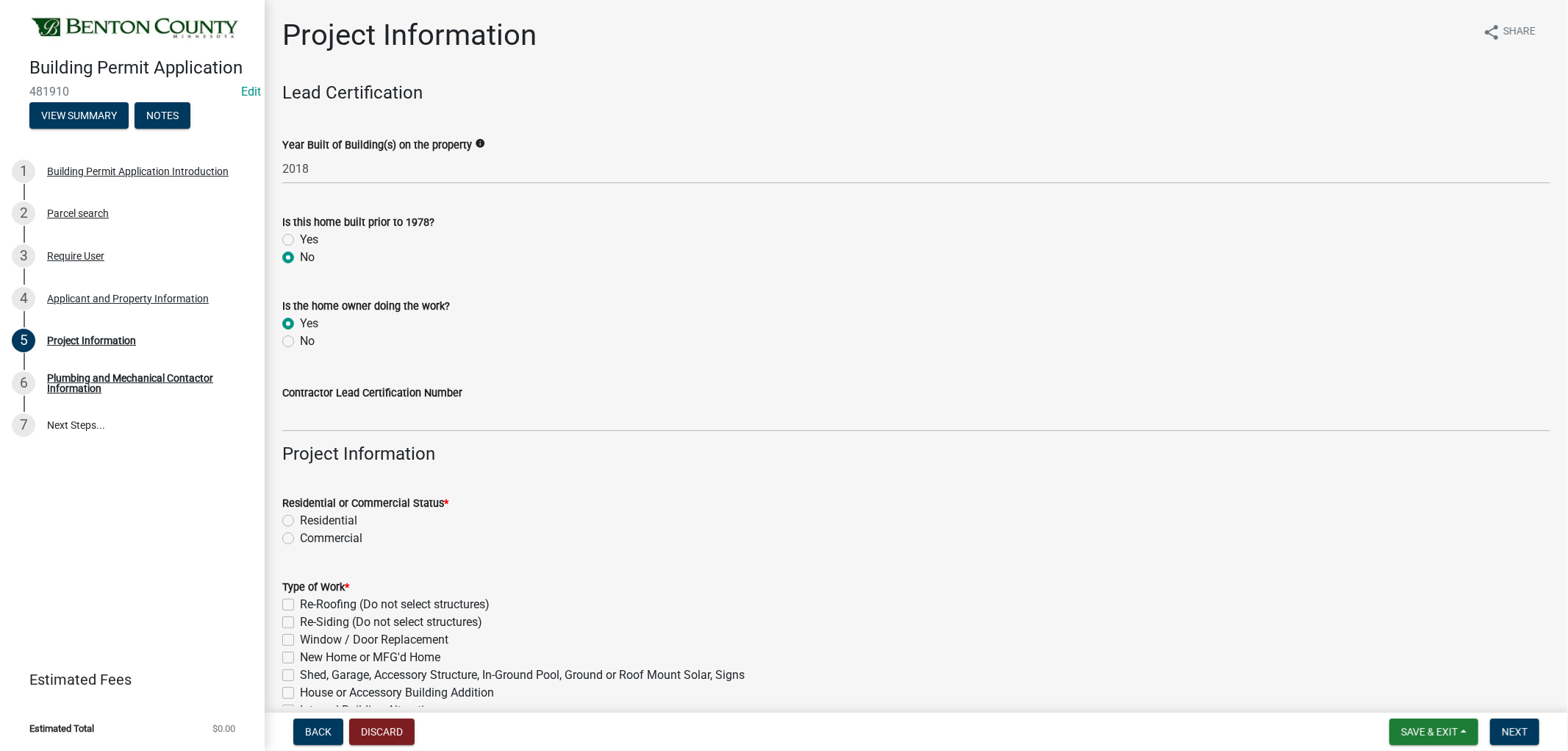
radio input "true"
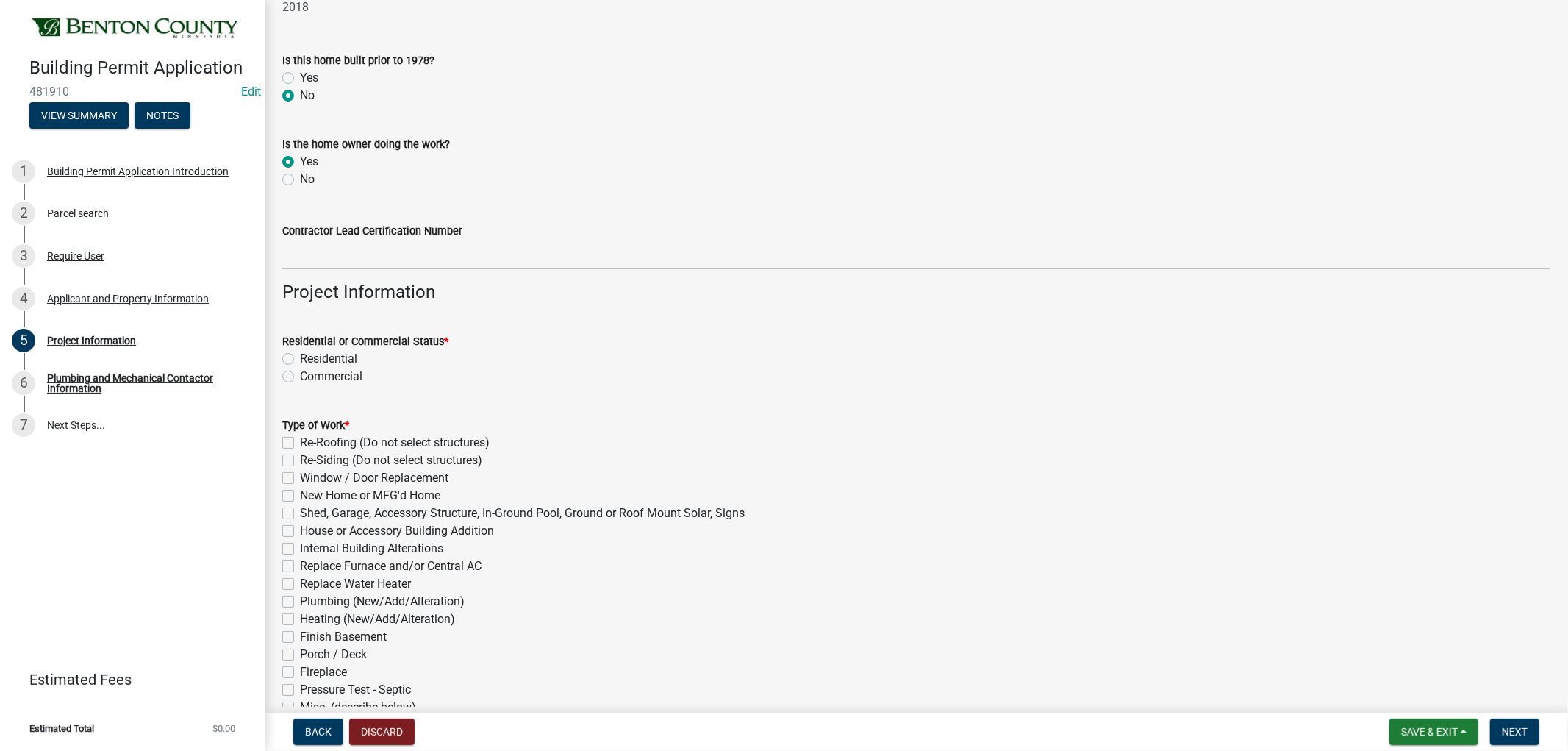
scroll to position [164, 0]
click at [300, 356] on label "Residential" at bounding box center [329, 357] width 58 height 18
click at [300, 356] on input "Residential" at bounding box center [305, 353] width 10 height 10
radio input "true"
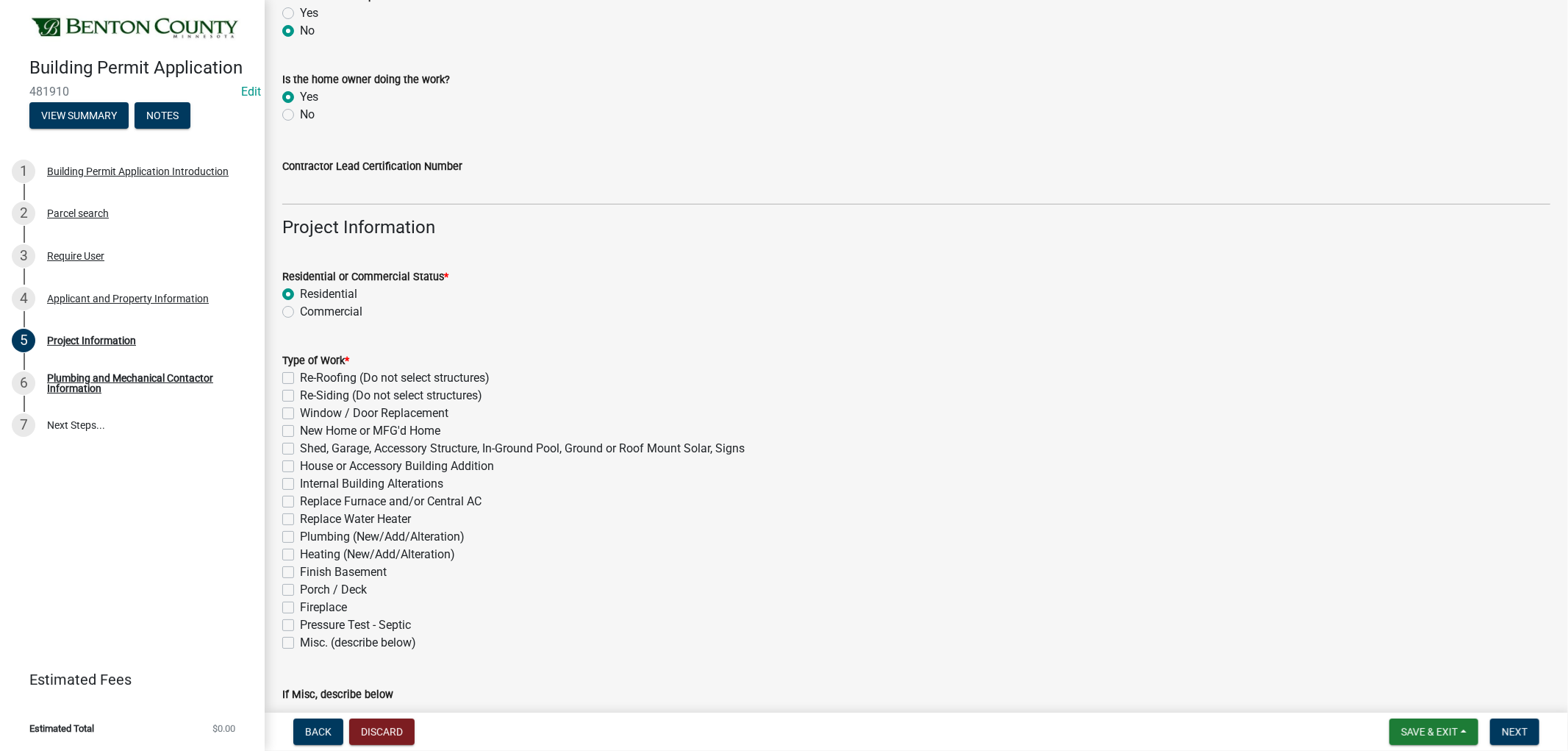
scroll to position [326, 0]
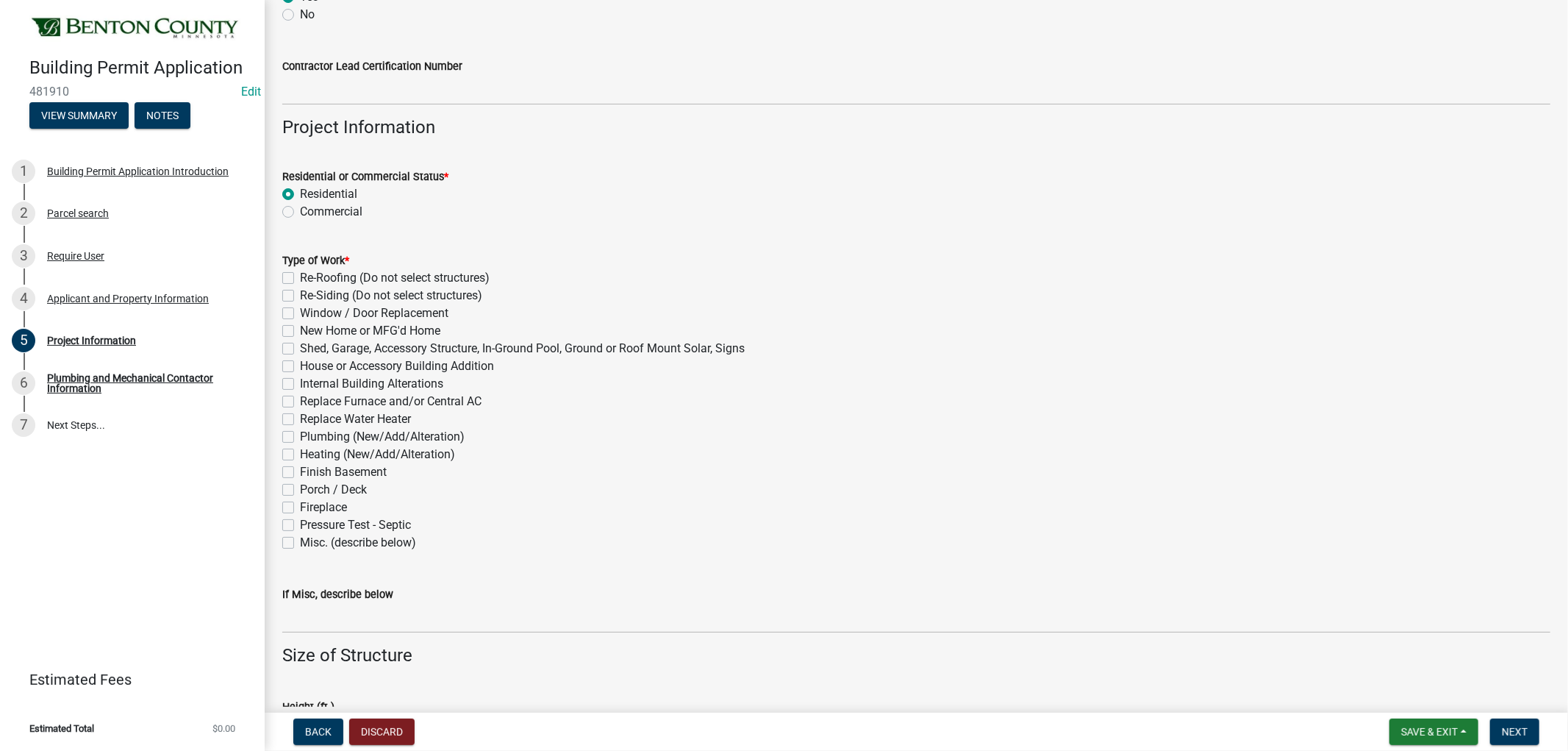
click at [300, 346] on label "Shed, Garage, Accessory Structure, In-Ground Pool, Ground or Roof Mount Solar, …" at bounding box center [522, 349] width 445 height 18
click at [300, 346] on input "Shed, Garage, Accessory Structure, In-Ground Pool, Ground or Roof Mount Solar, …" at bounding box center [305, 345] width 10 height 10
checkbox input "true"
checkbox input "false"
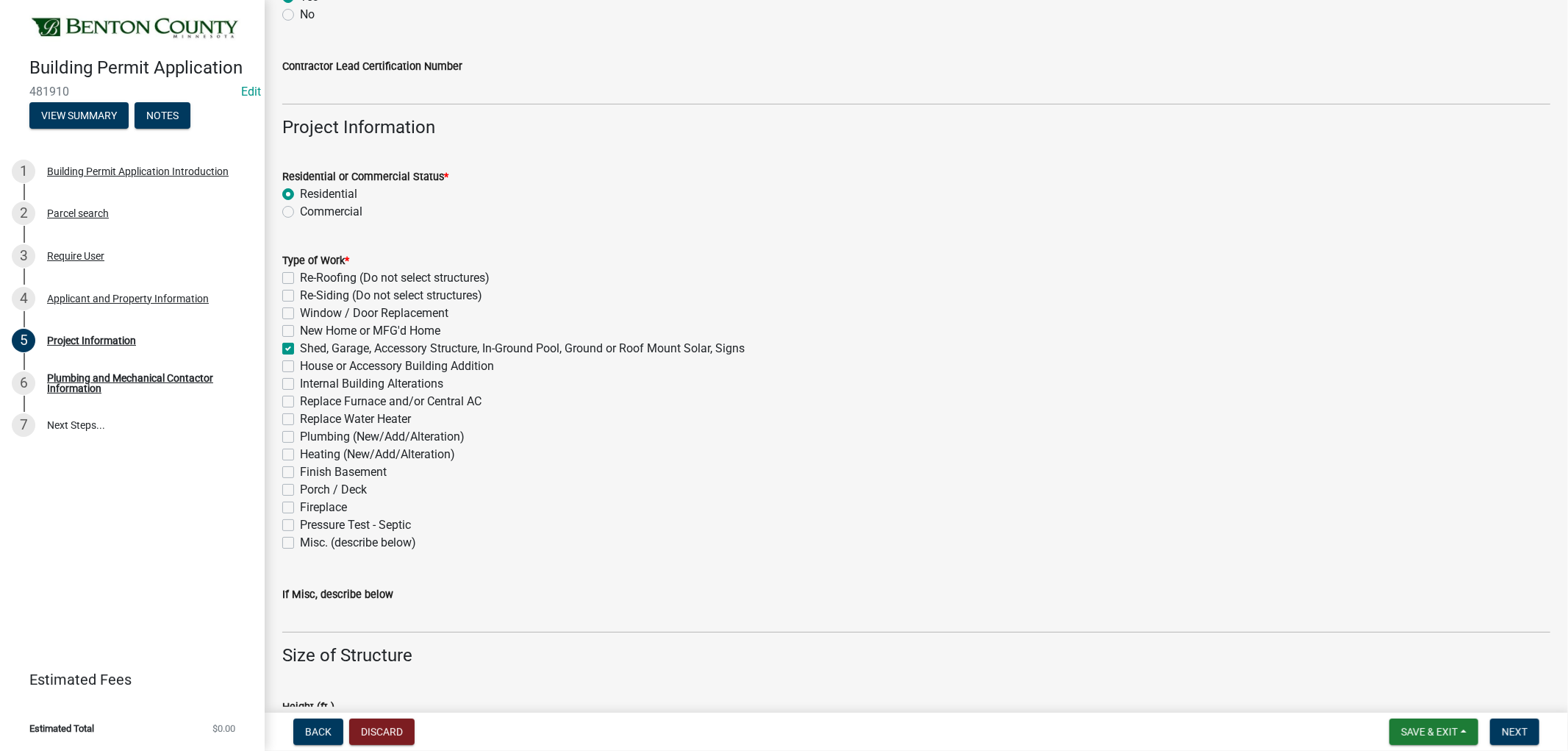
checkbox input "false"
checkbox input "true"
checkbox input "false"
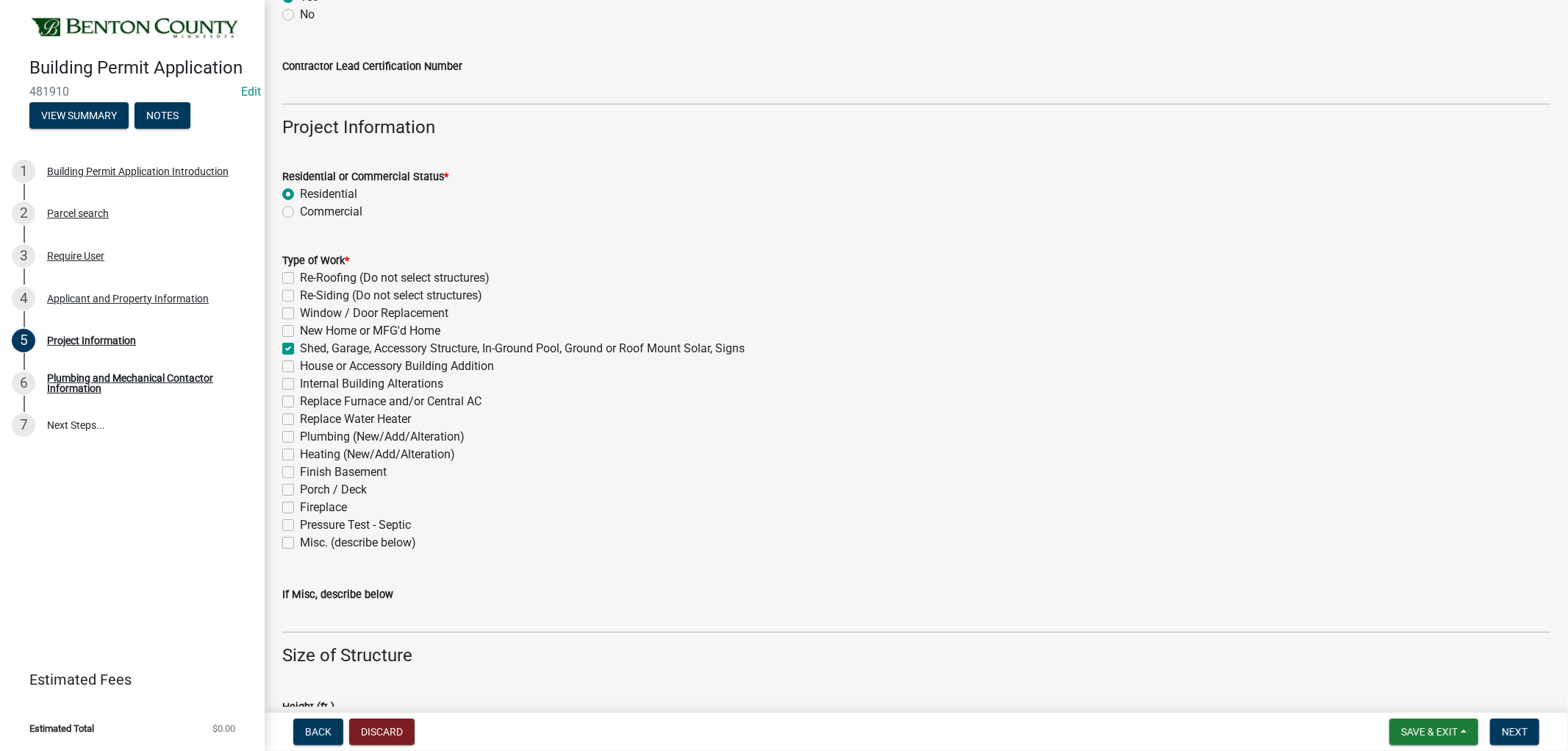
checkbox input "false"
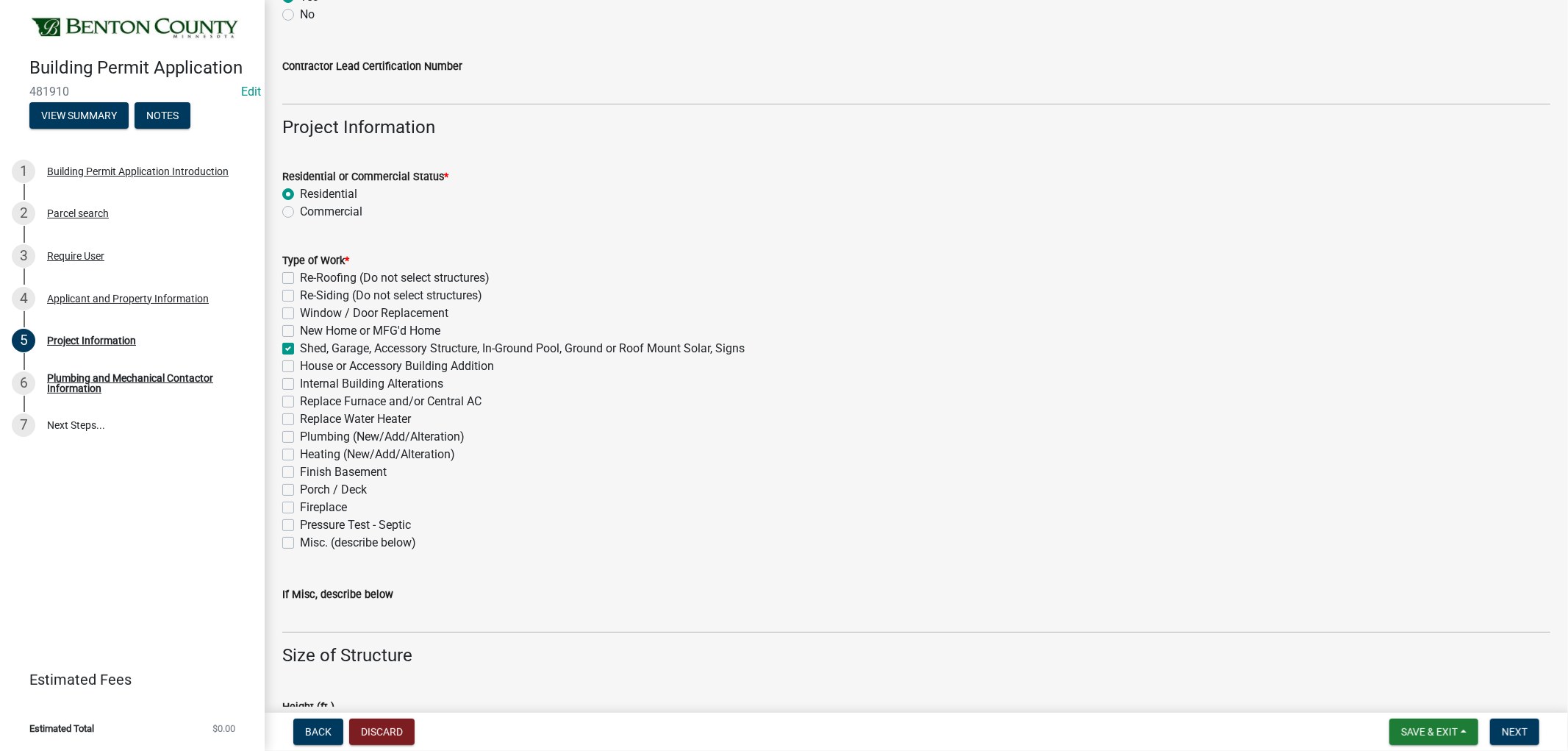
checkbox input "false"
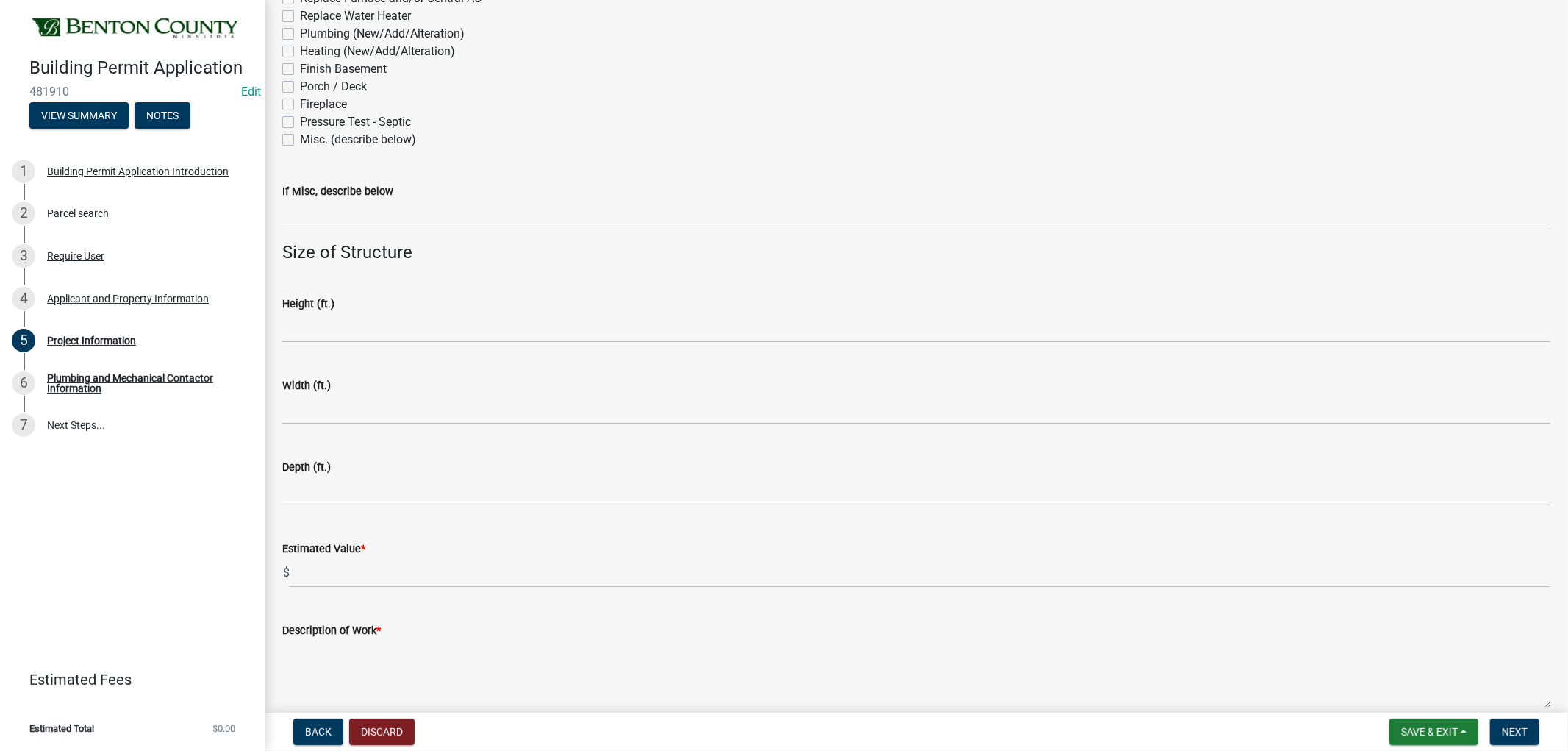
scroll to position [736, 0]
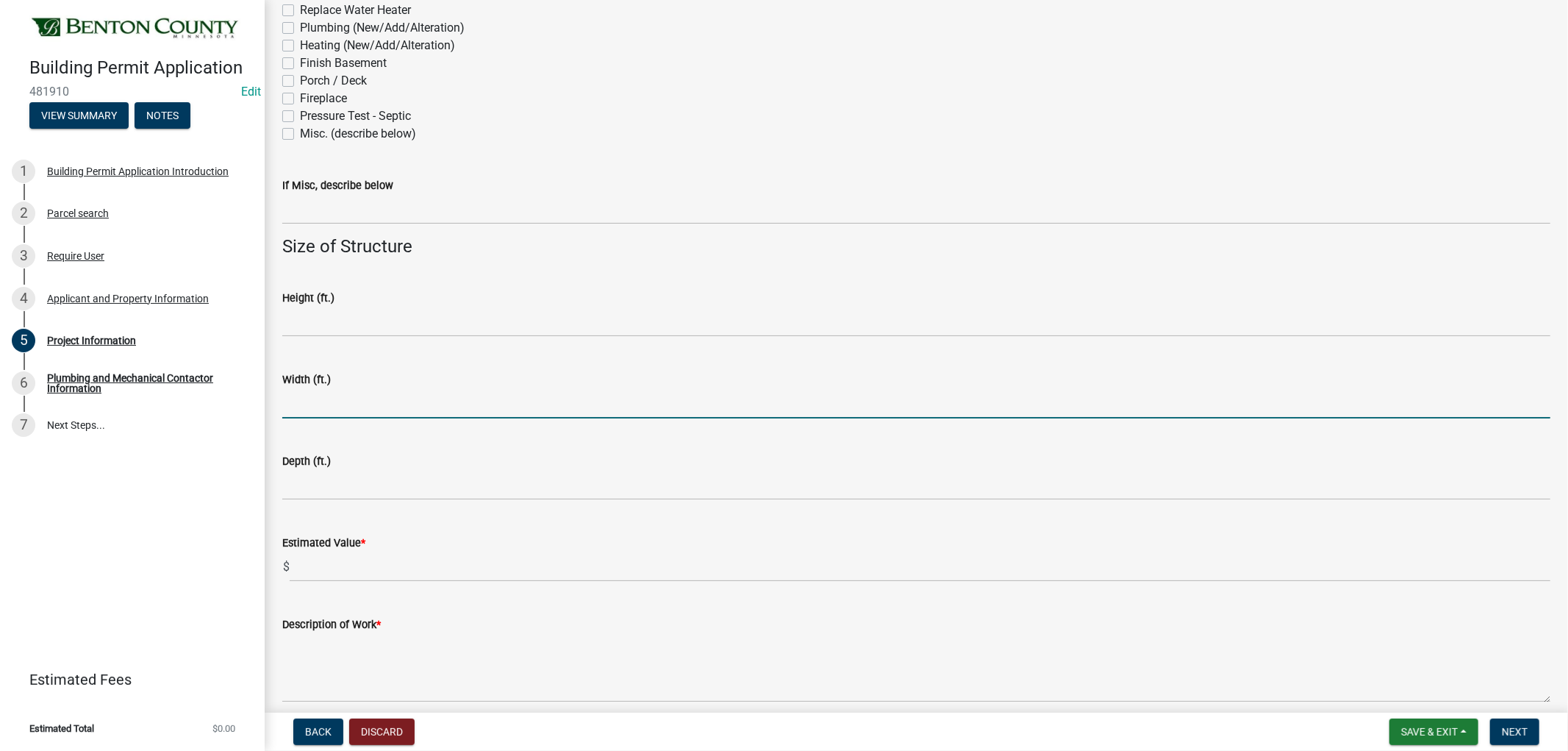
click at [325, 407] on input "text" at bounding box center [916, 403] width 1268 height 30
type input "32"
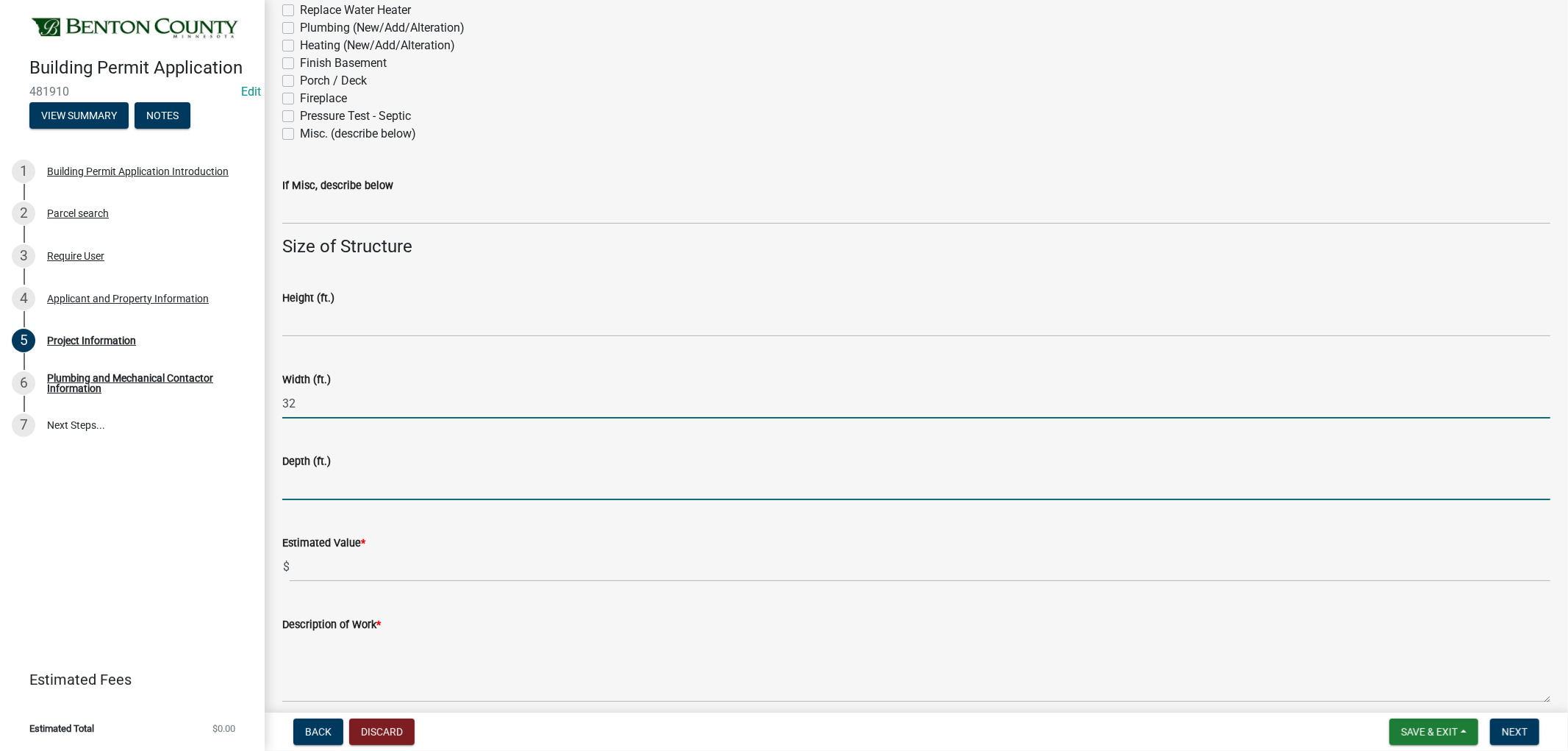
click at [332, 487] on input "text" at bounding box center [916, 485] width 1268 height 30
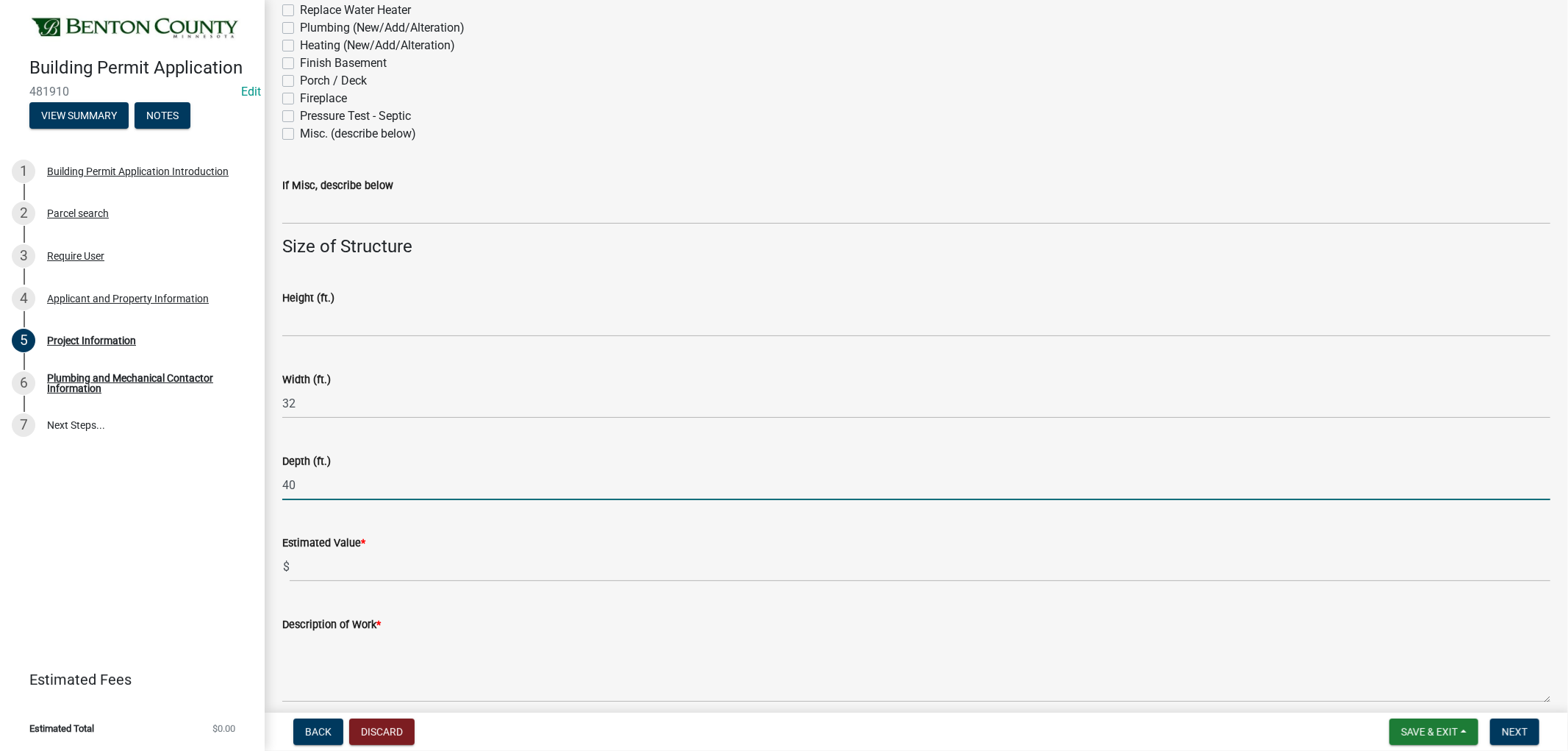
type input "40"
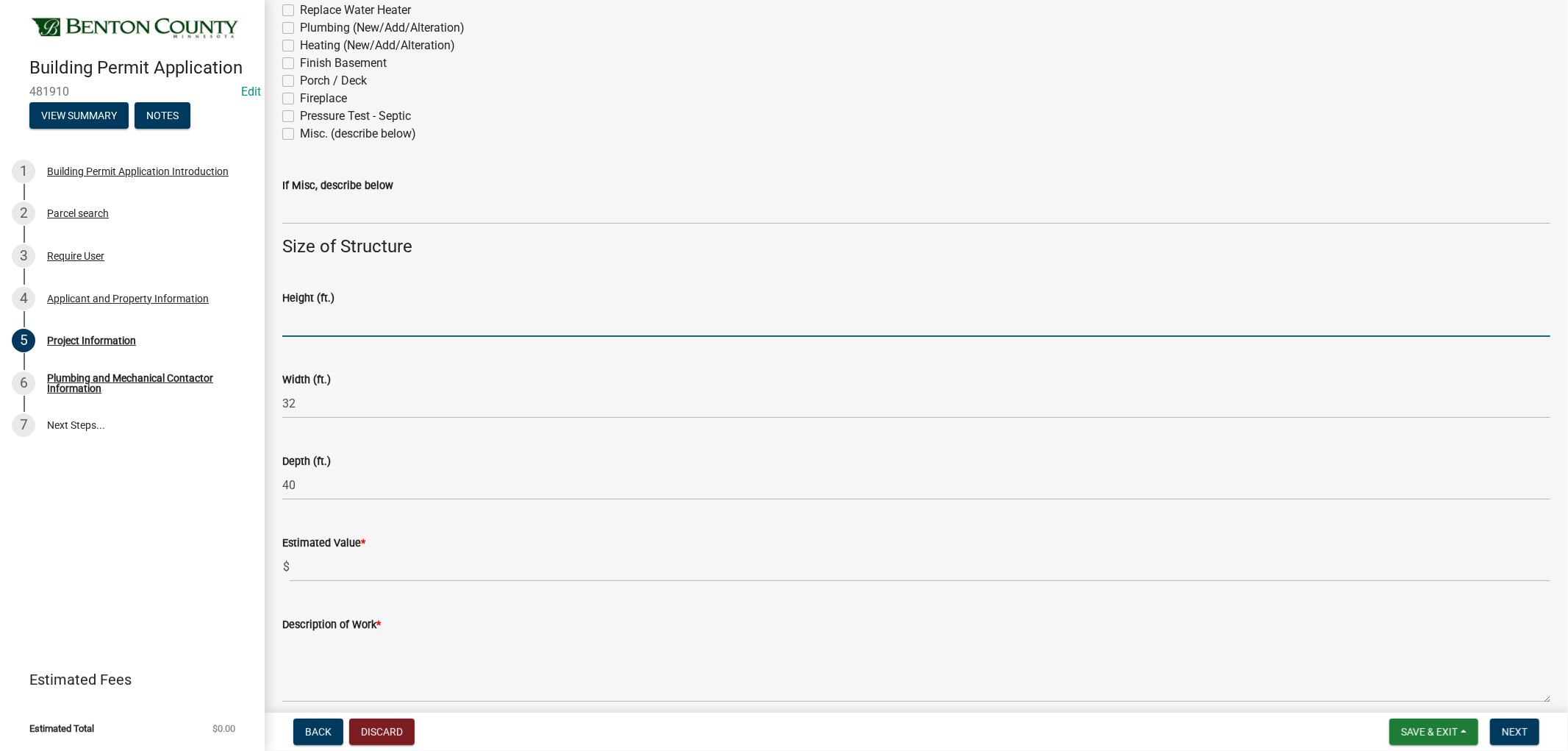
click at [307, 320] on input "text" at bounding box center [916, 321] width 1268 height 30
type input "1"
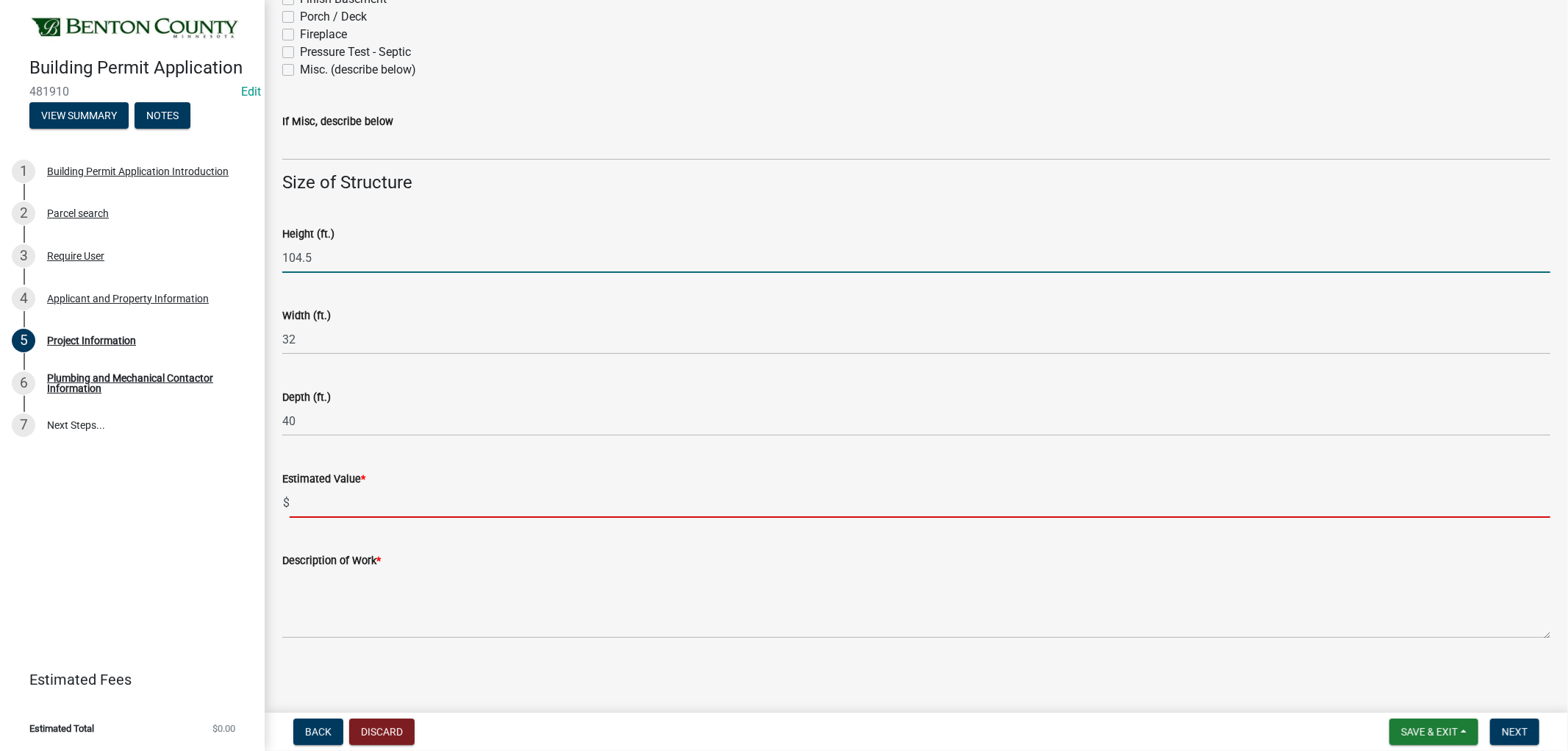
click at [329, 501] on input "text" at bounding box center [920, 502] width 1261 height 30
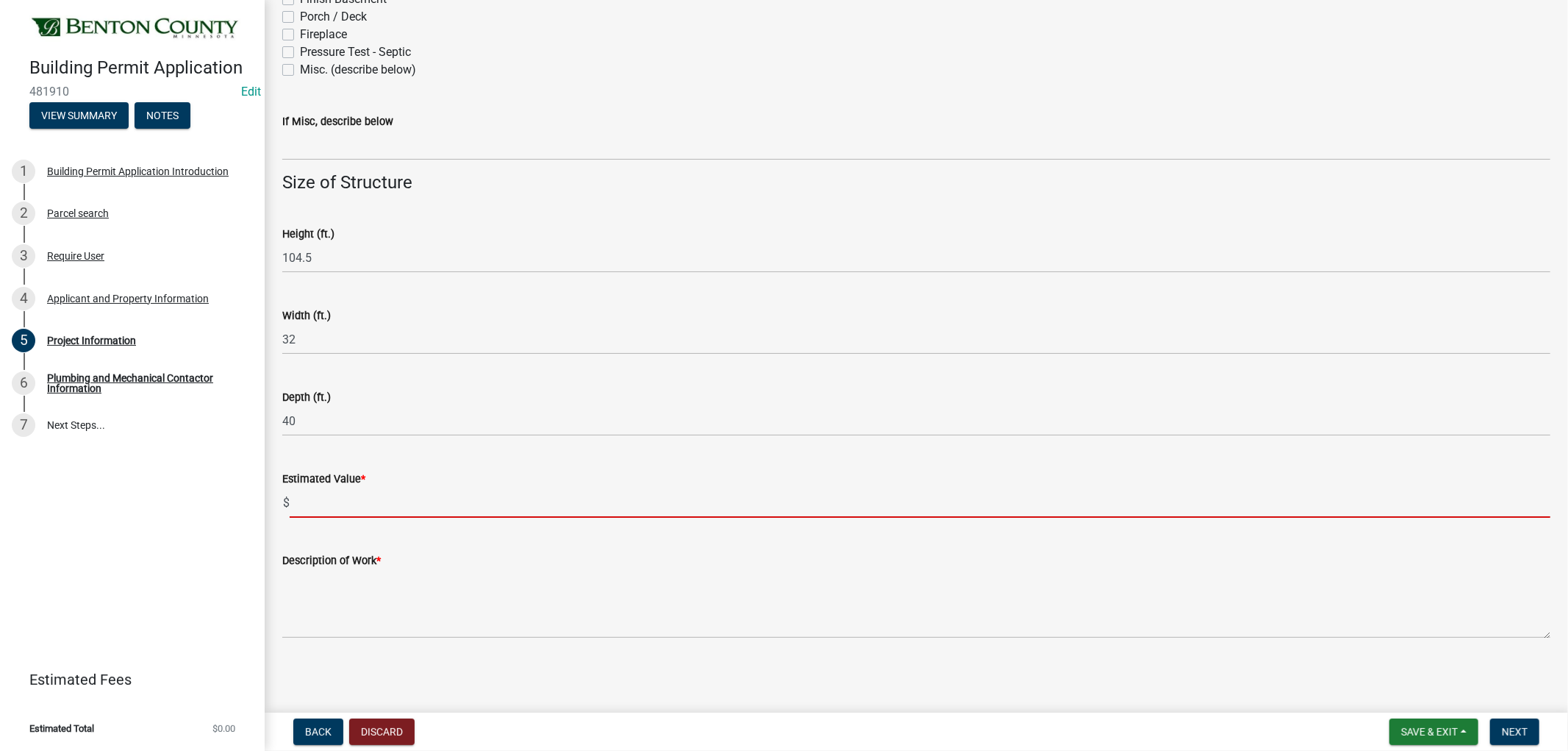
click at [306, 496] on input "text" at bounding box center [920, 502] width 1261 height 30
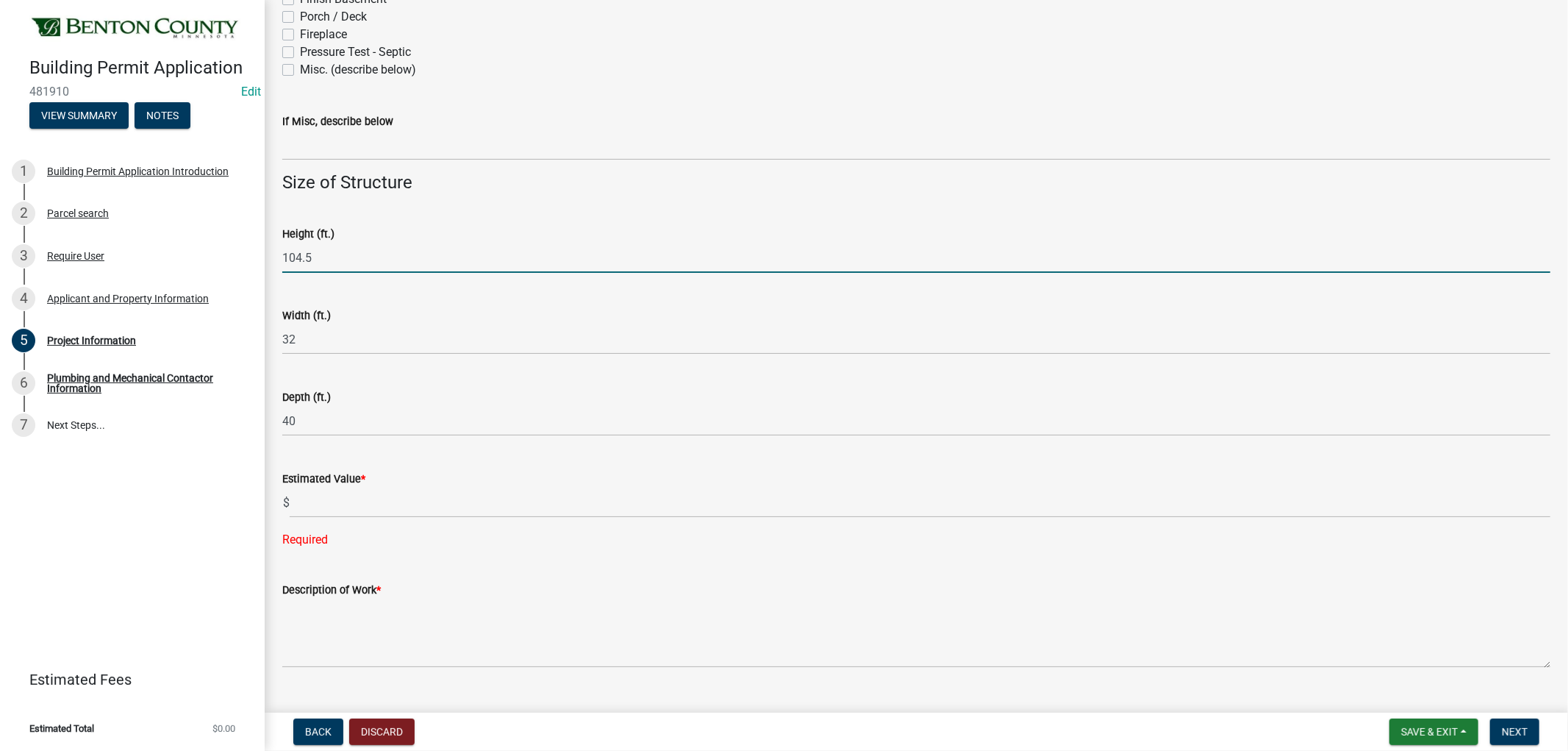
click at [325, 279] on wm-data-entity-input "Height (ft.) 104.5" at bounding box center [916, 245] width 1268 height 81
type input "10"
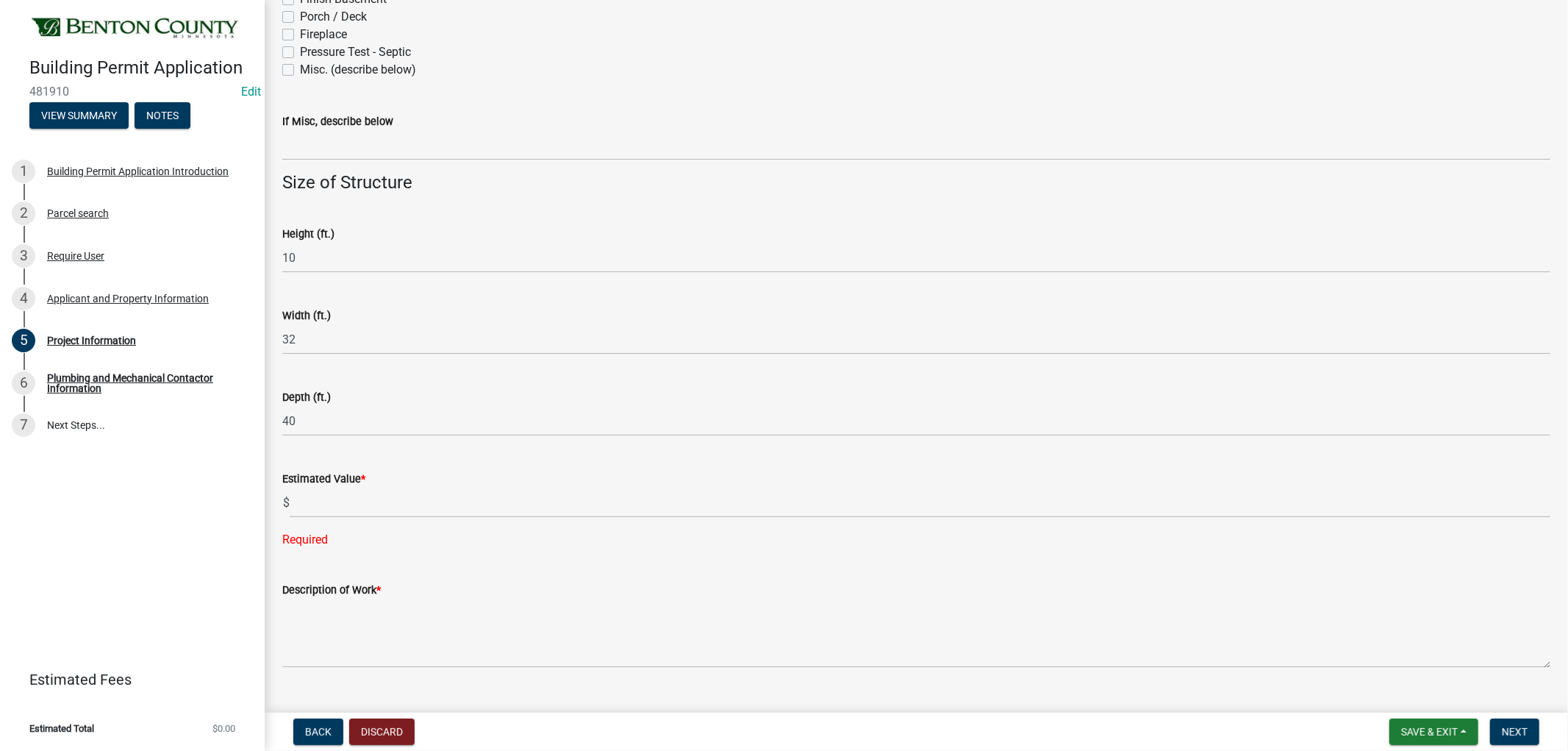
click at [351, 487] on form "Estimated Value * $" at bounding box center [916, 494] width 1268 height 48
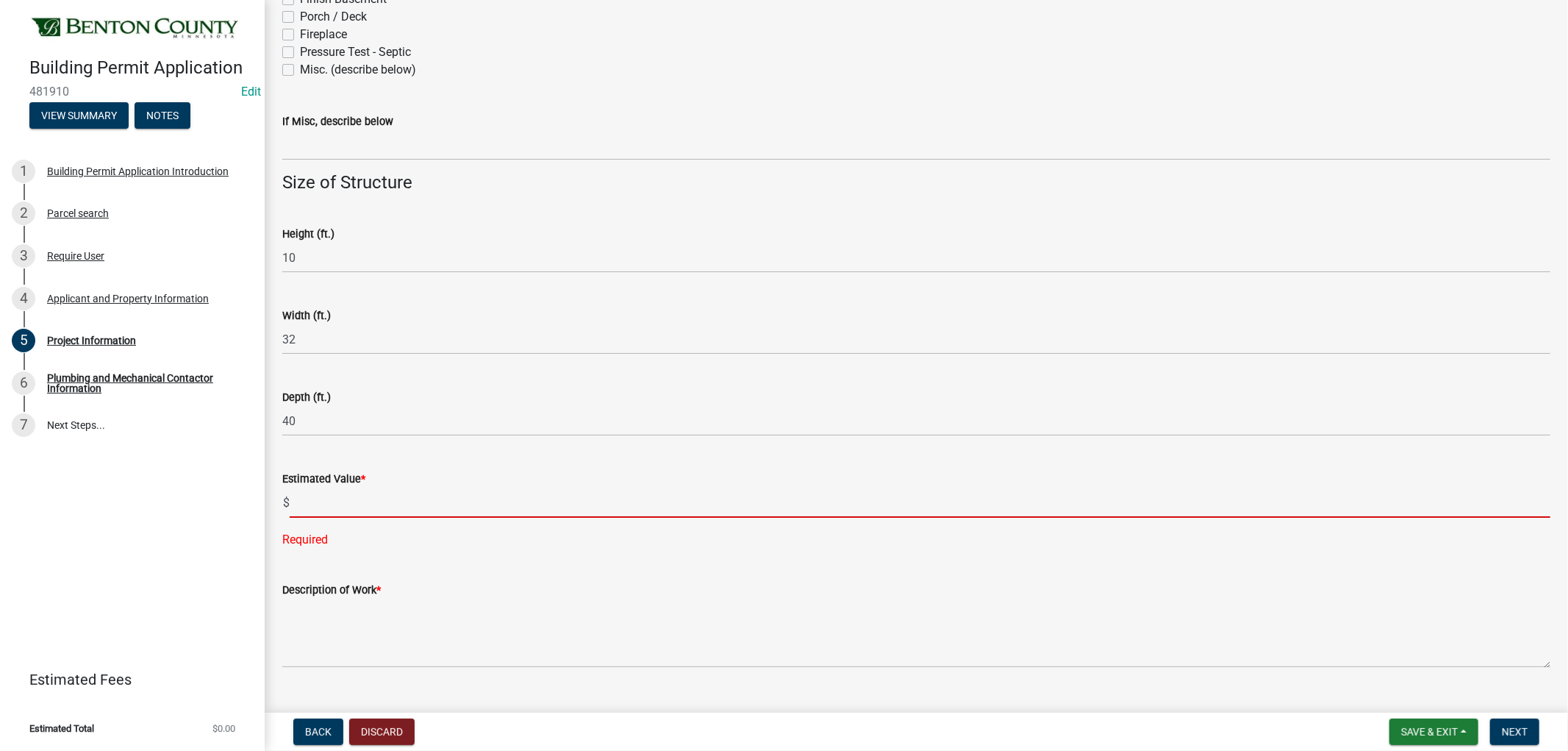
drag, startPoint x: 346, startPoint y: 496, endPoint x: 341, endPoint y: 509, distance: 13.9
click at [341, 509] on input "text" at bounding box center [920, 502] width 1261 height 30
click at [342, 513] on input "text" at bounding box center [920, 502] width 1261 height 30
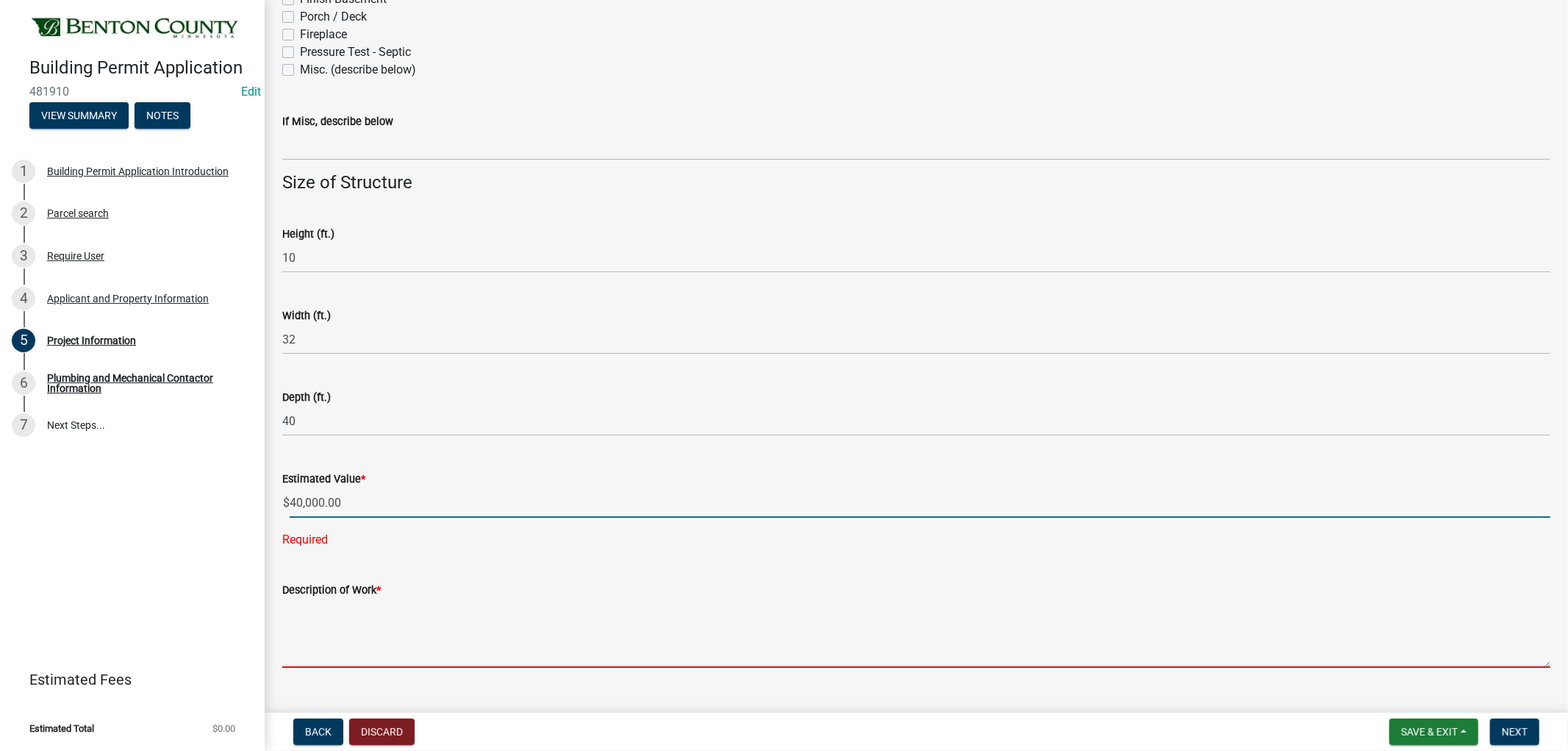
type input "40000"
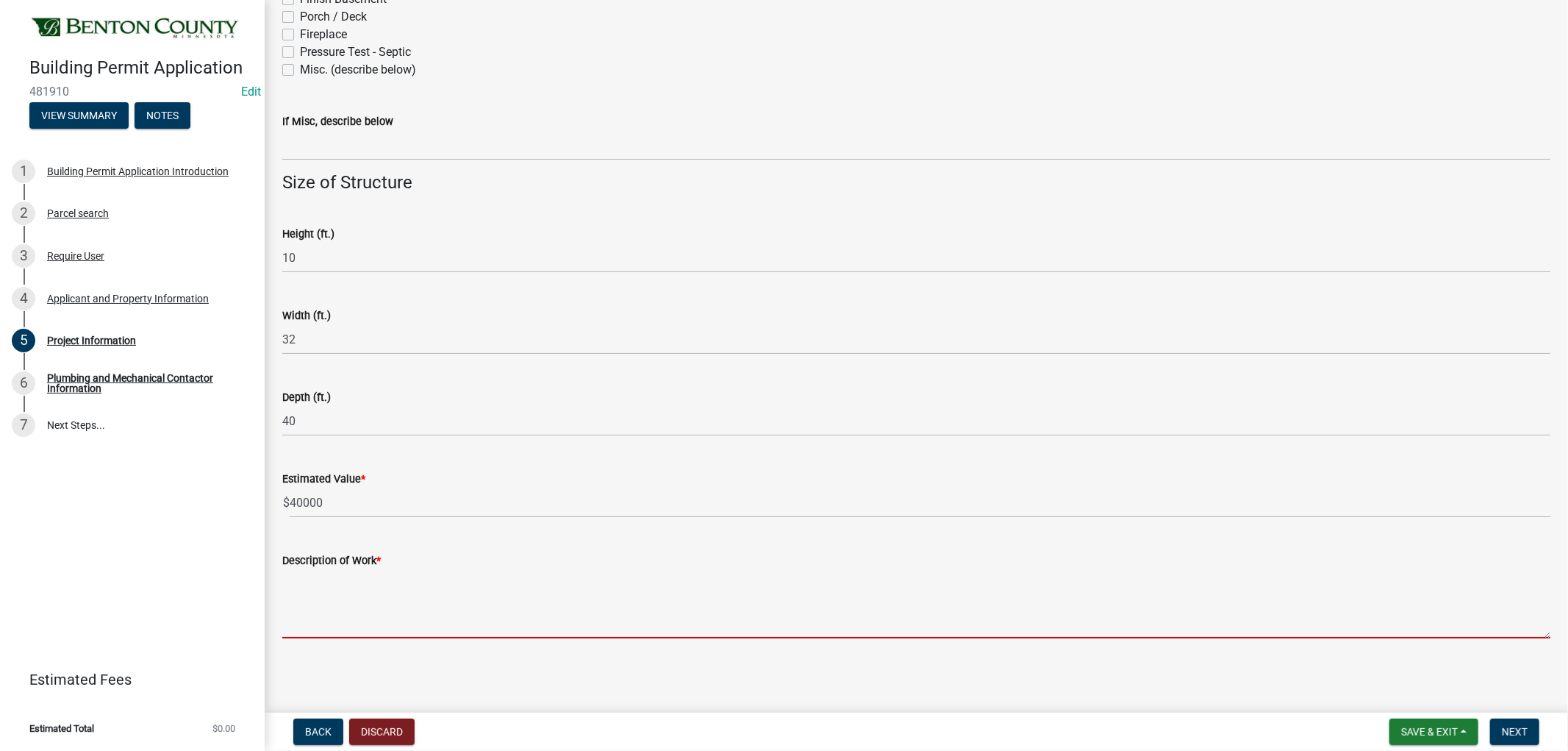
click at [314, 665] on main "Project Information share Share Lead Certification Year Built of Building(s) on…" at bounding box center [916, 353] width 1304 height 707
click at [324, 628] on textarea "Description of Work *" at bounding box center [916, 604] width 1268 height 69
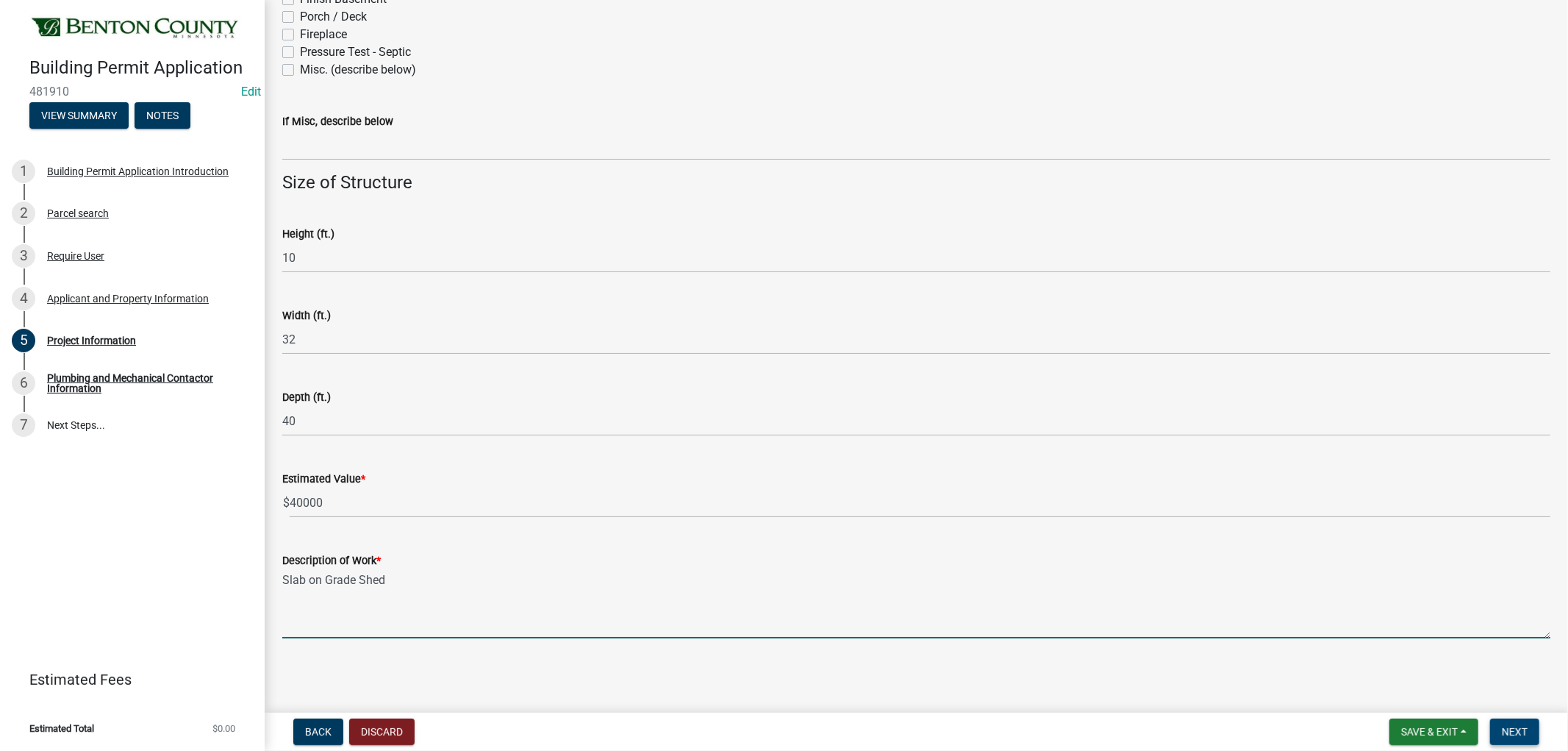
type textarea "Slab on Grade Shed"
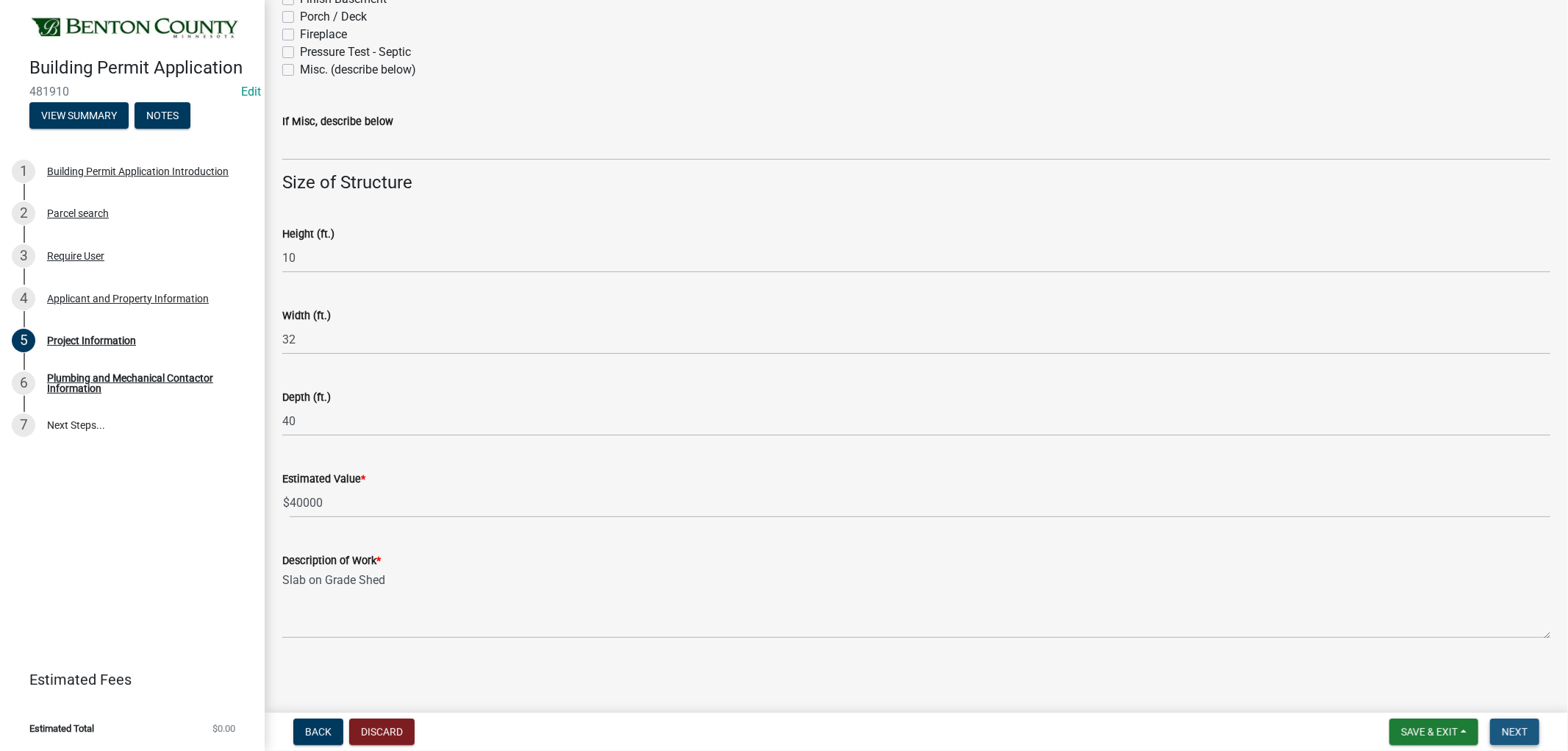
click at [1511, 722] on button "Next" at bounding box center [1514, 731] width 50 height 27
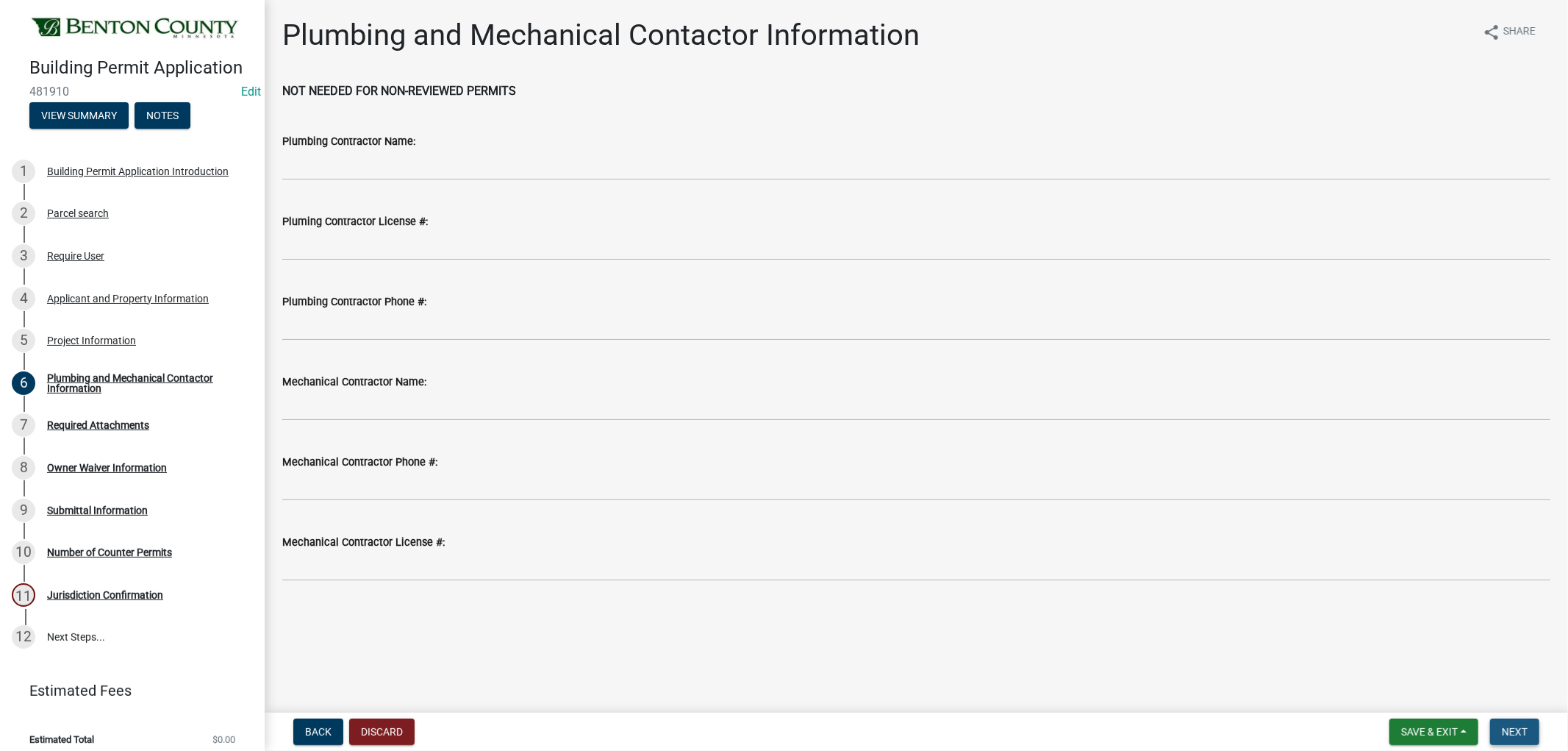
click at [1519, 726] on span "Next" at bounding box center [1515, 731] width 26 height 11
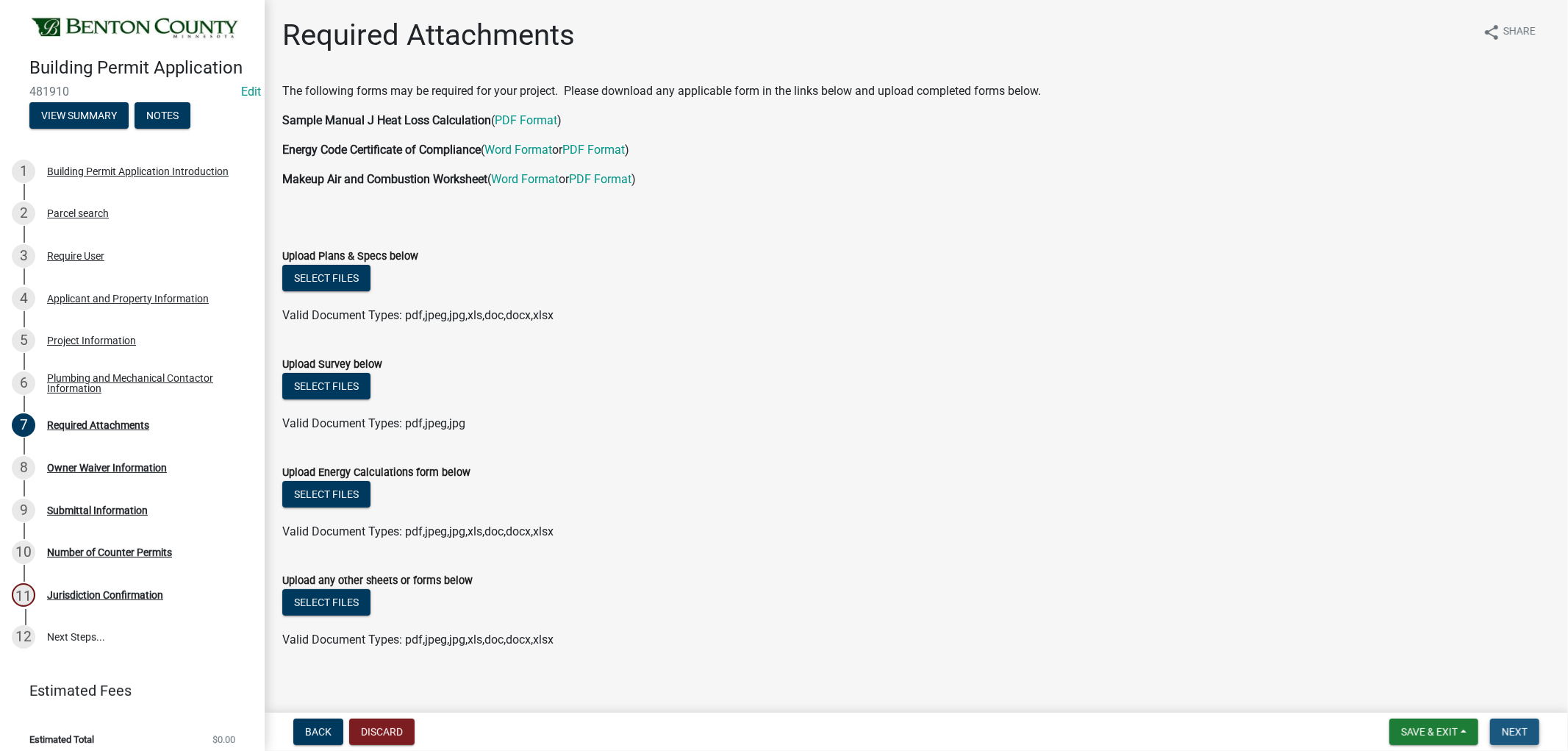
click at [1518, 726] on span "Next" at bounding box center [1515, 731] width 26 height 11
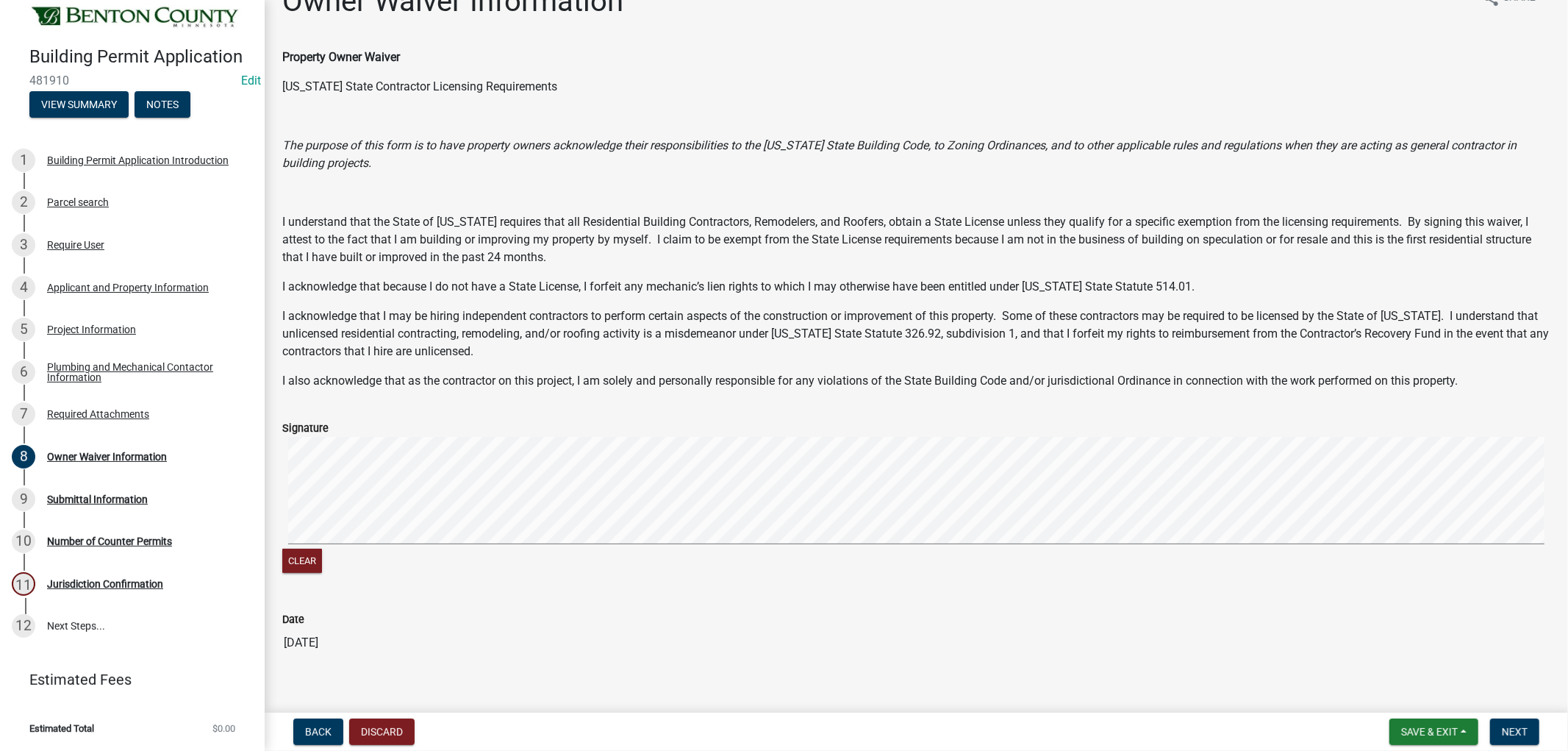
scroll to position [53, 0]
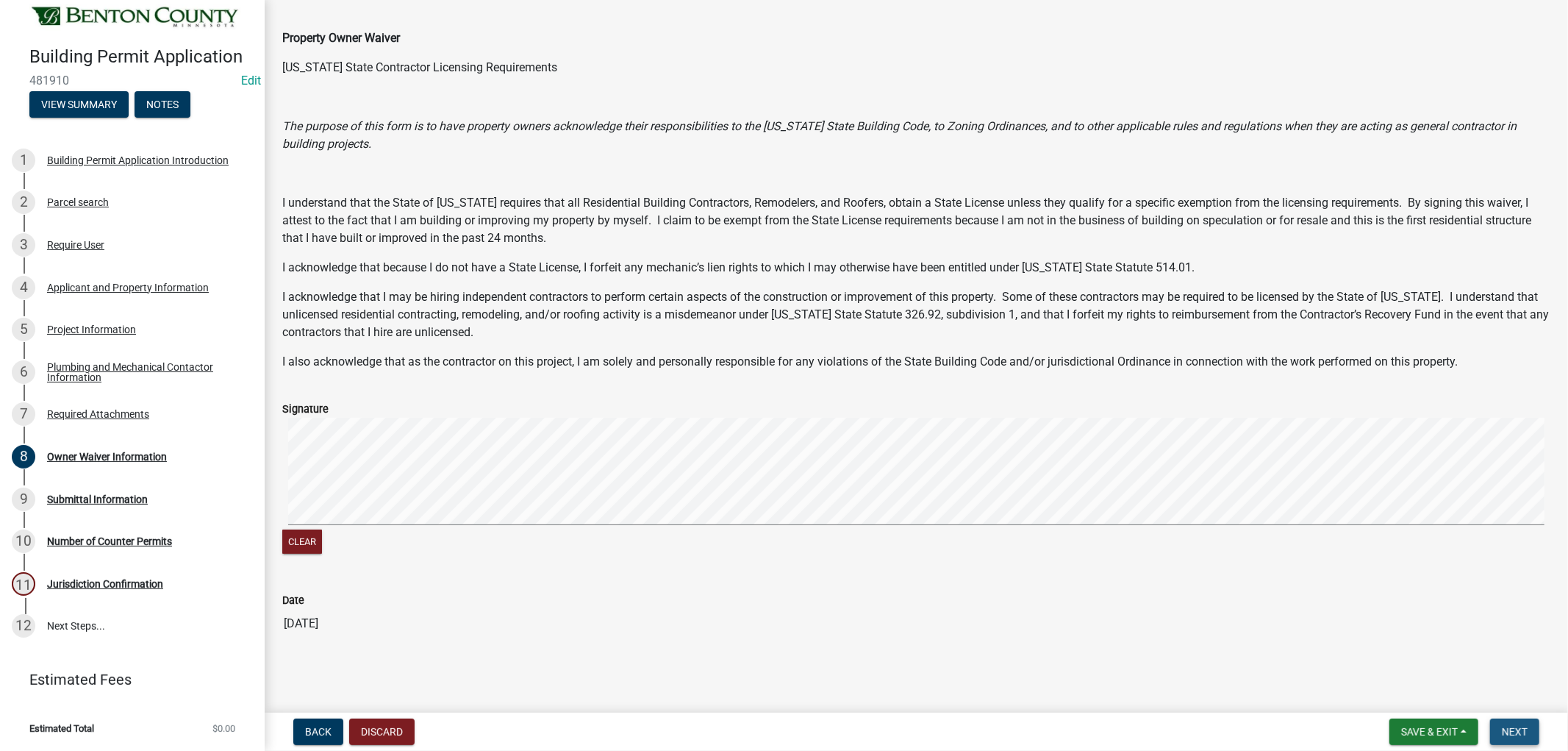
click at [1527, 722] on button "Next" at bounding box center [1514, 731] width 50 height 27
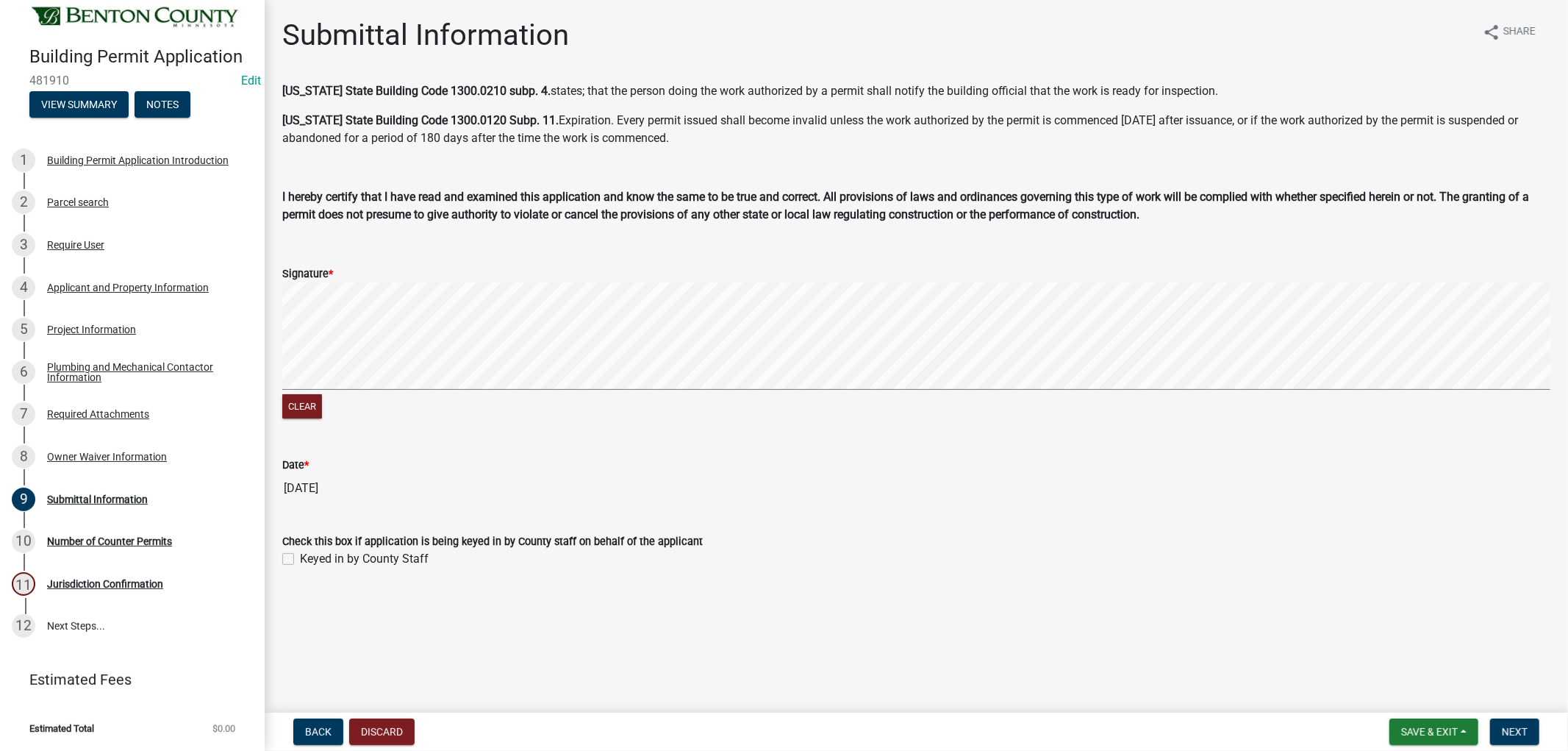
click at [300, 556] on label "Keyed in by County Staff" at bounding box center [364, 559] width 128 height 18
click at [300, 556] on input "Keyed in by County Staff" at bounding box center [305, 555] width 10 height 10
checkbox input "true"
click at [1523, 727] on span "Next" at bounding box center [1515, 731] width 26 height 11
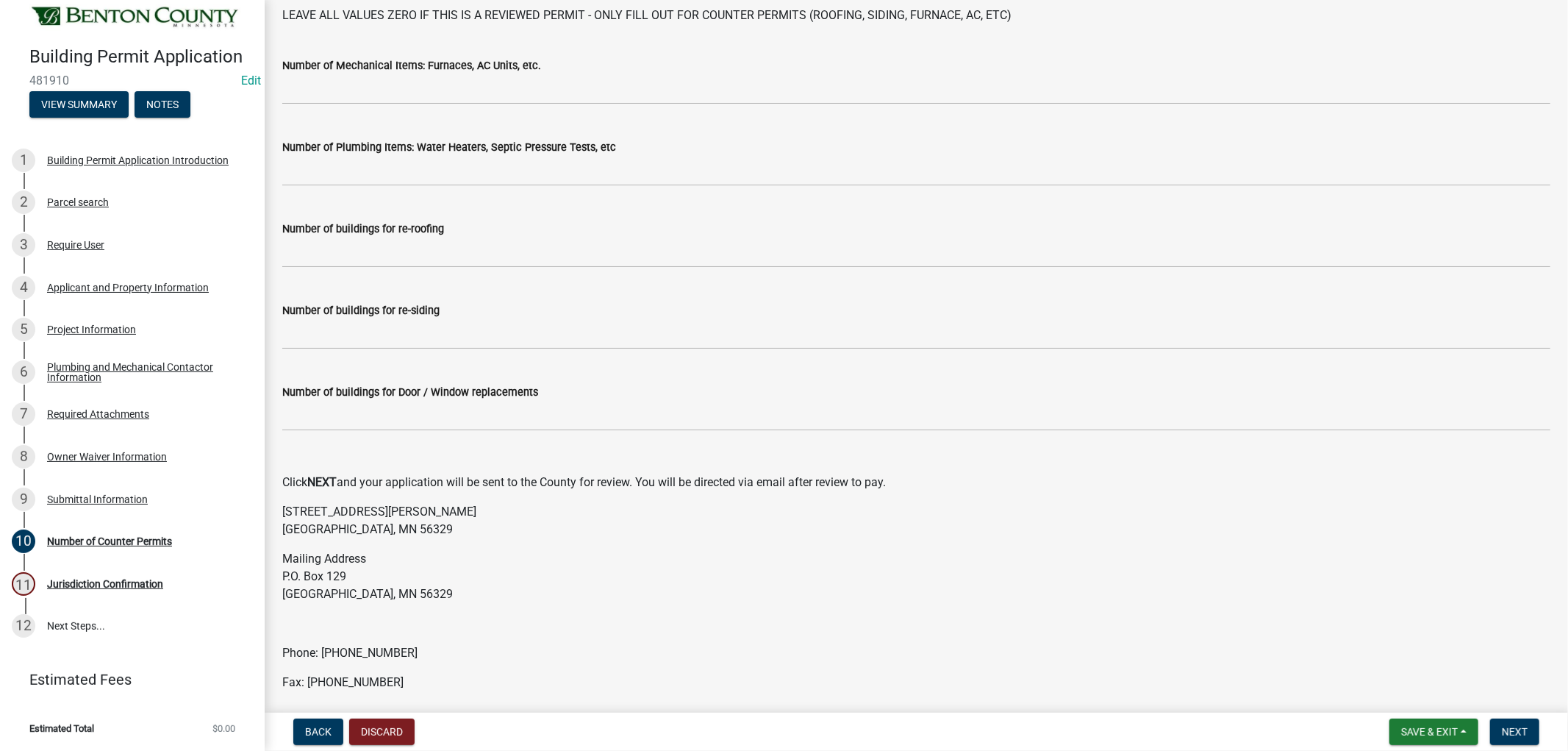
scroll to position [71, 0]
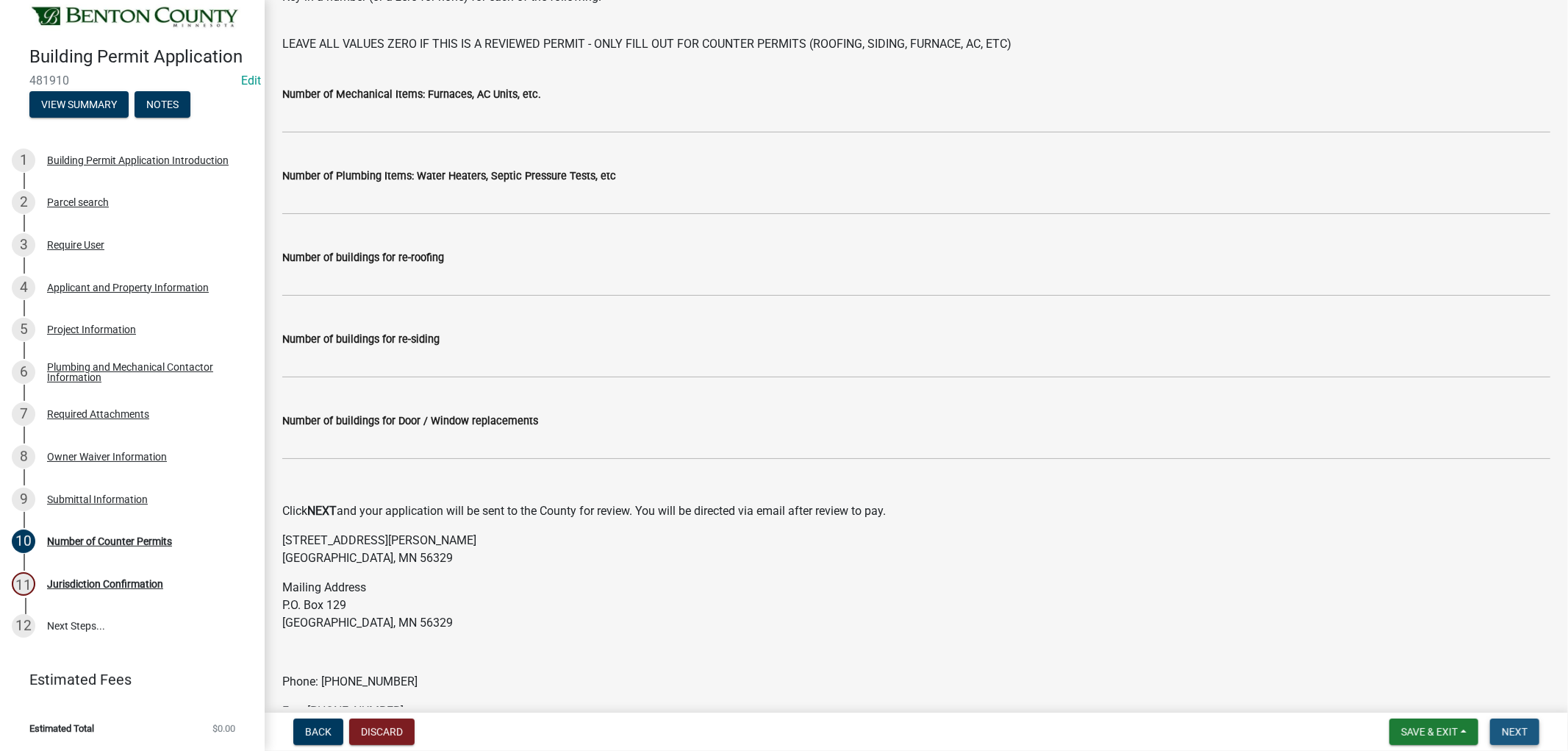
click at [1525, 730] on span "Next" at bounding box center [1515, 731] width 26 height 11
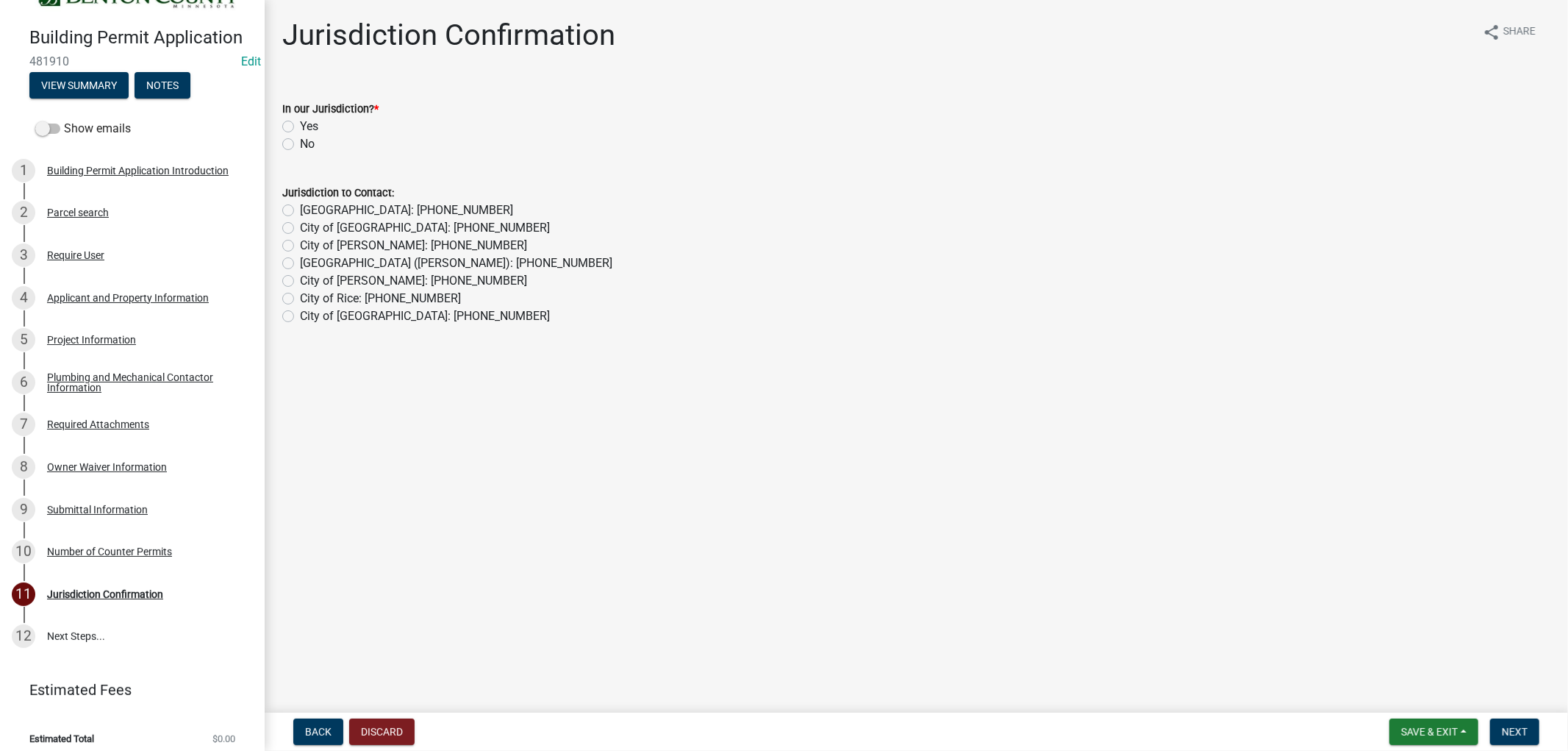
click at [300, 123] on label "Yes" at bounding box center [309, 127] width 19 height 18
click at [300, 123] on input "Yes" at bounding box center [305, 123] width 10 height 10
radio input "true"
click at [1522, 726] on span "Next" at bounding box center [1515, 731] width 26 height 11
